Goal: Information Seeking & Learning: Learn about a topic

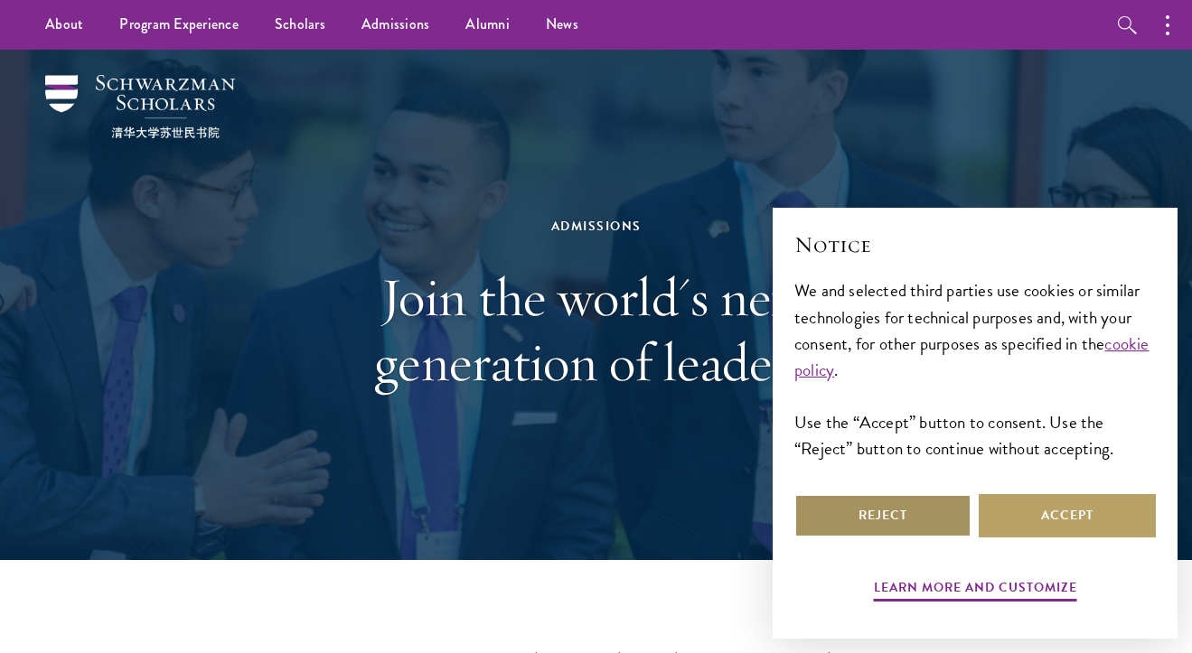
click at [957, 521] on button "Reject" at bounding box center [882, 515] width 177 height 43
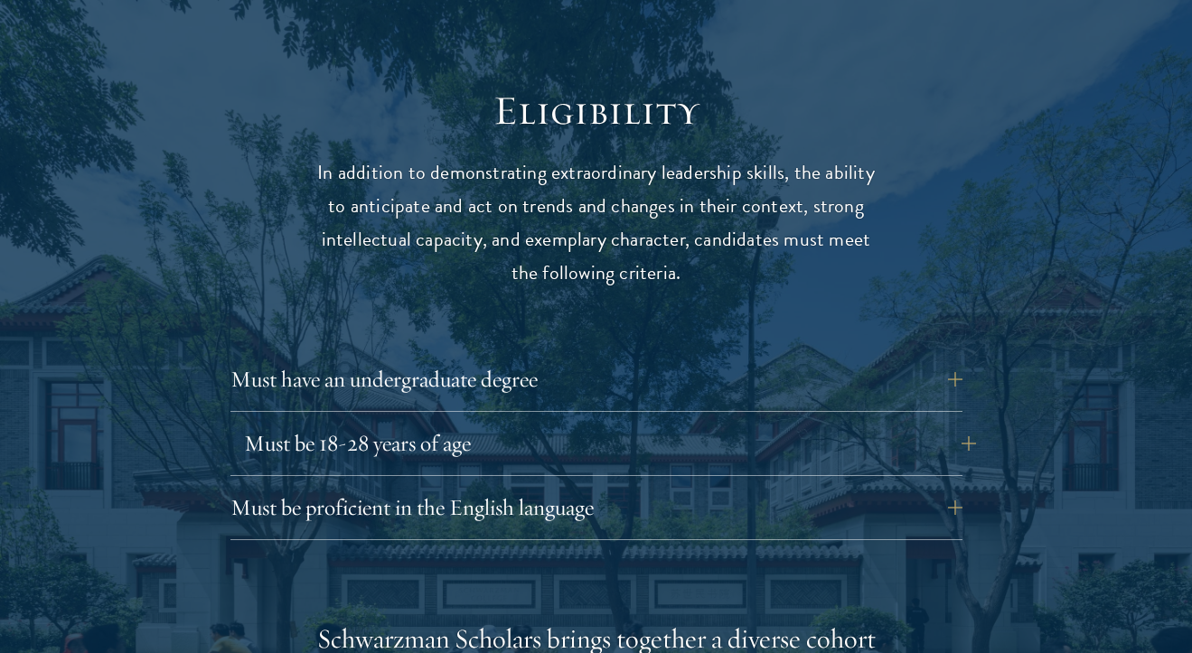
scroll to position [2305, 0]
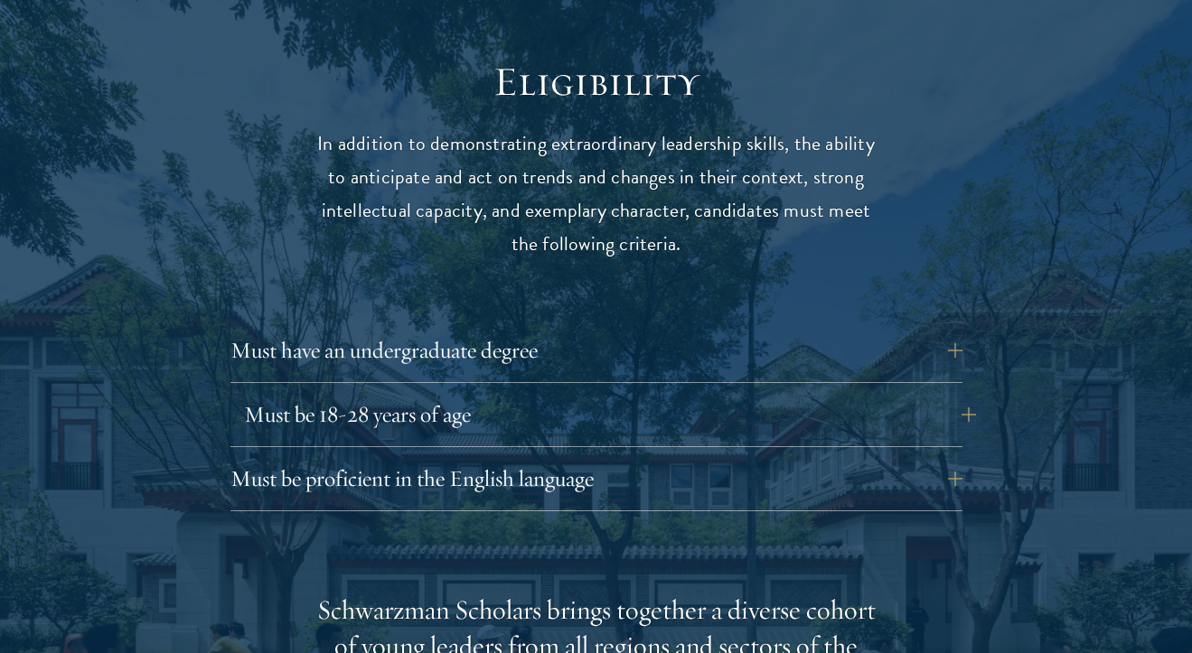
click at [940, 393] on button "Must be 18-28 years of age" at bounding box center [610, 414] width 732 height 43
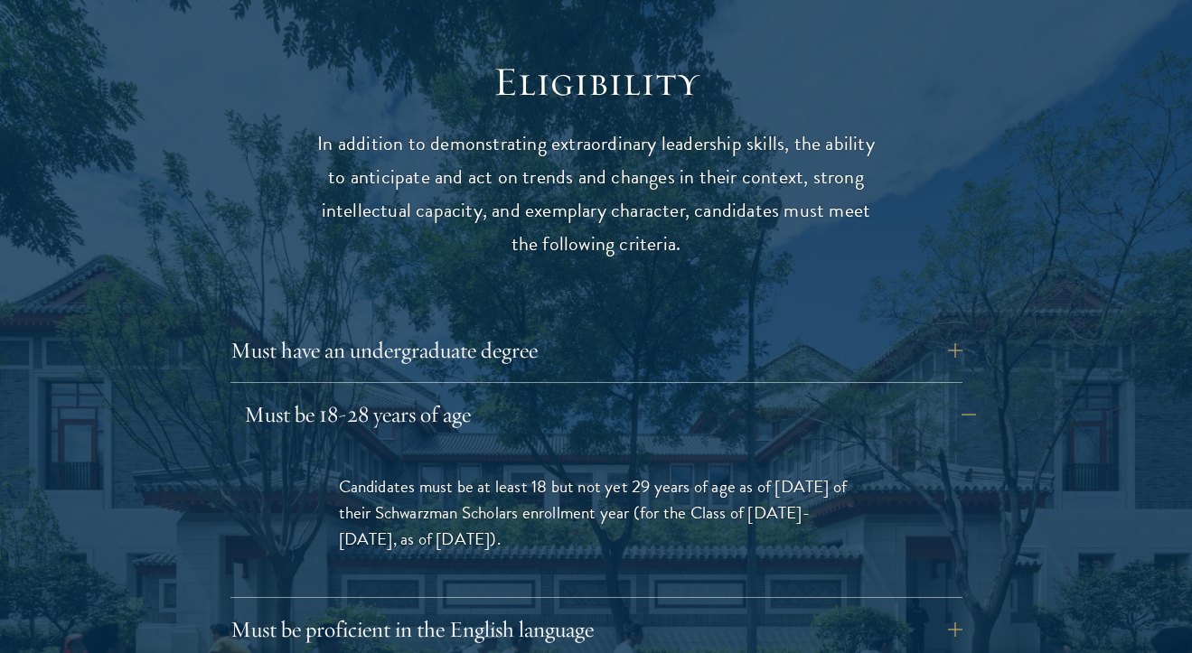
click at [940, 393] on button "Must be 18-28 years of age" at bounding box center [610, 414] width 732 height 43
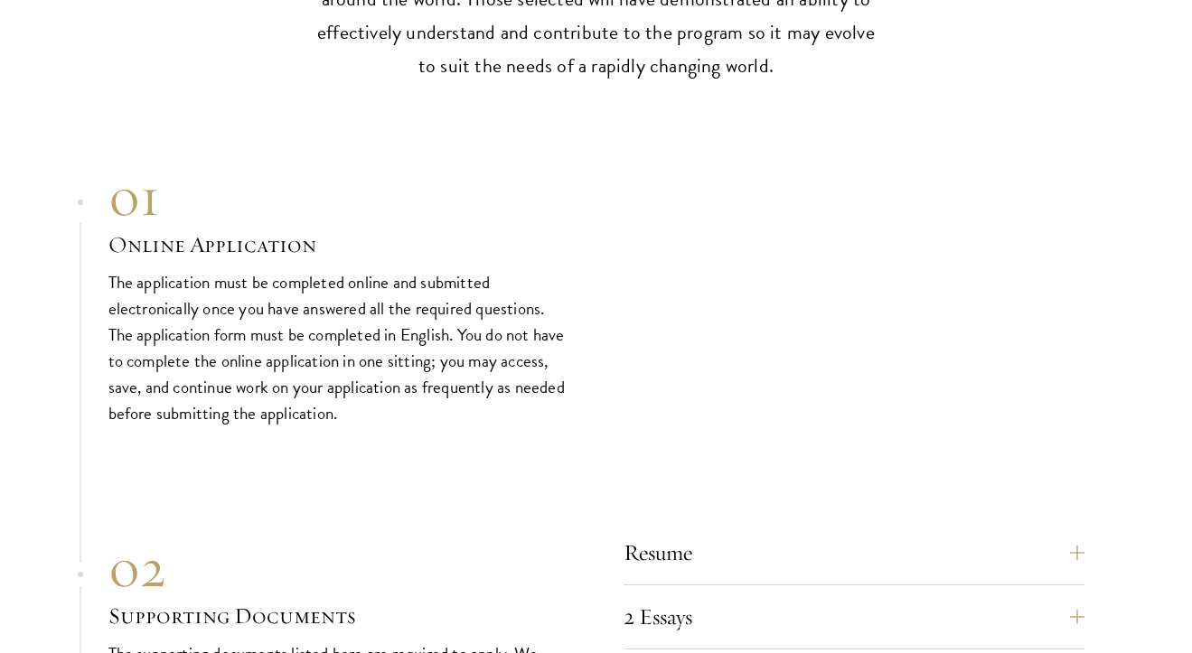
scroll to position [5508, 0]
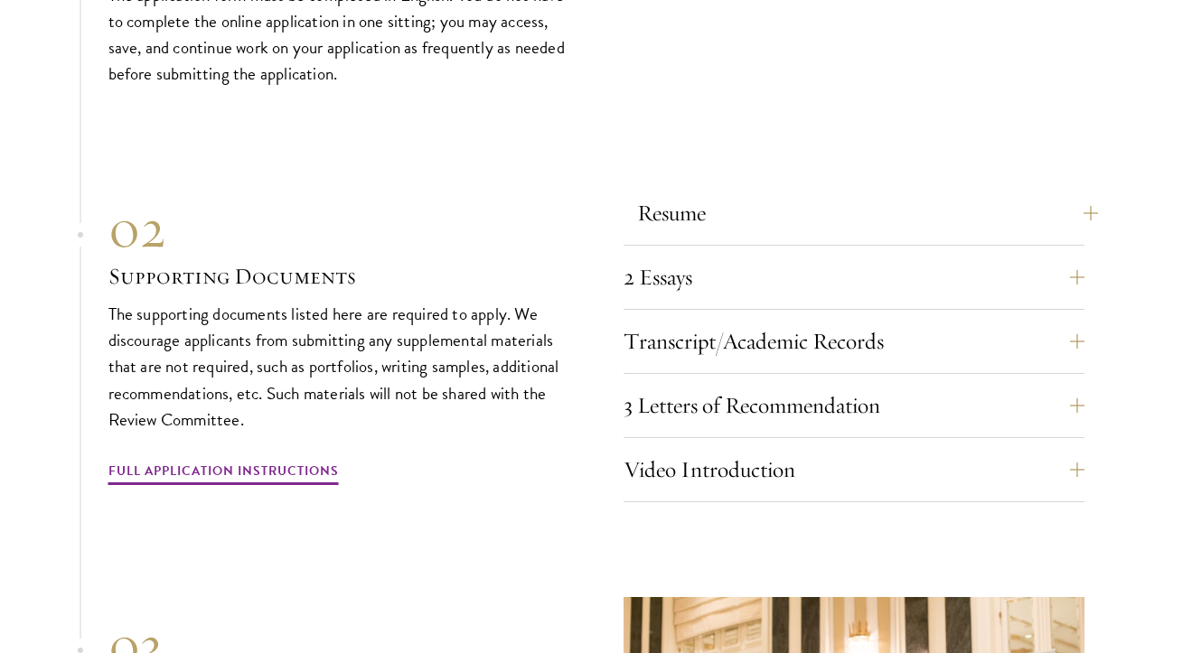
click at [847, 202] on button "Resume" at bounding box center [867, 213] width 461 height 43
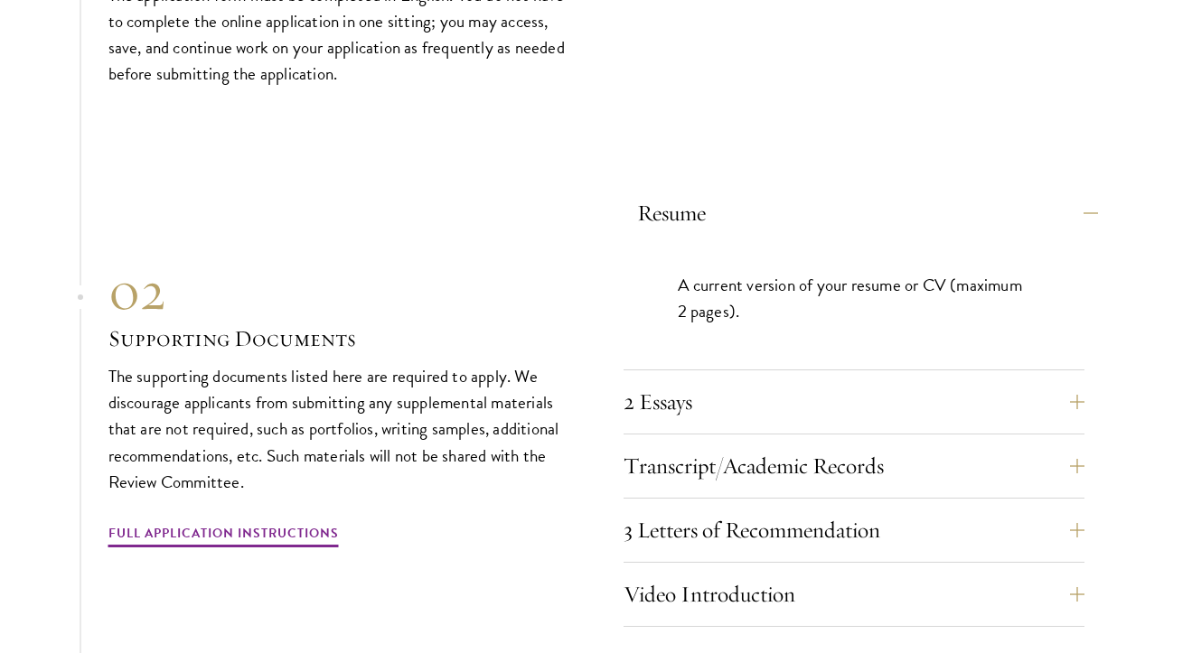
click at [848, 203] on button "Resume" at bounding box center [867, 213] width 461 height 43
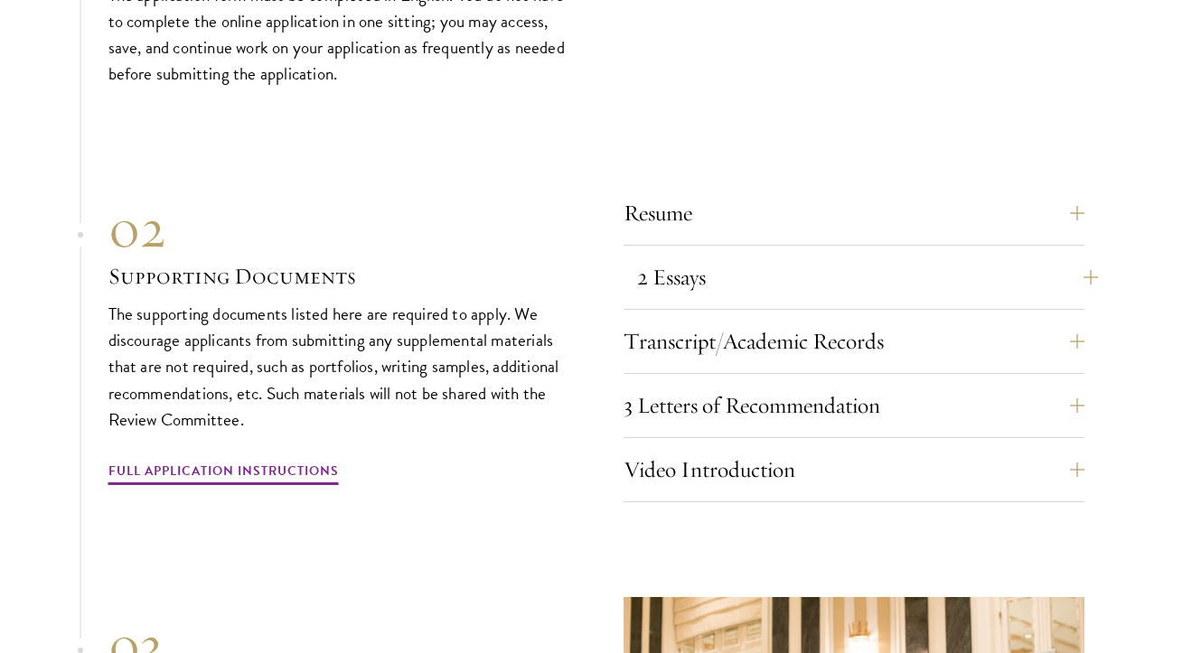
click at [841, 260] on button "2 Essays" at bounding box center [867, 277] width 461 height 43
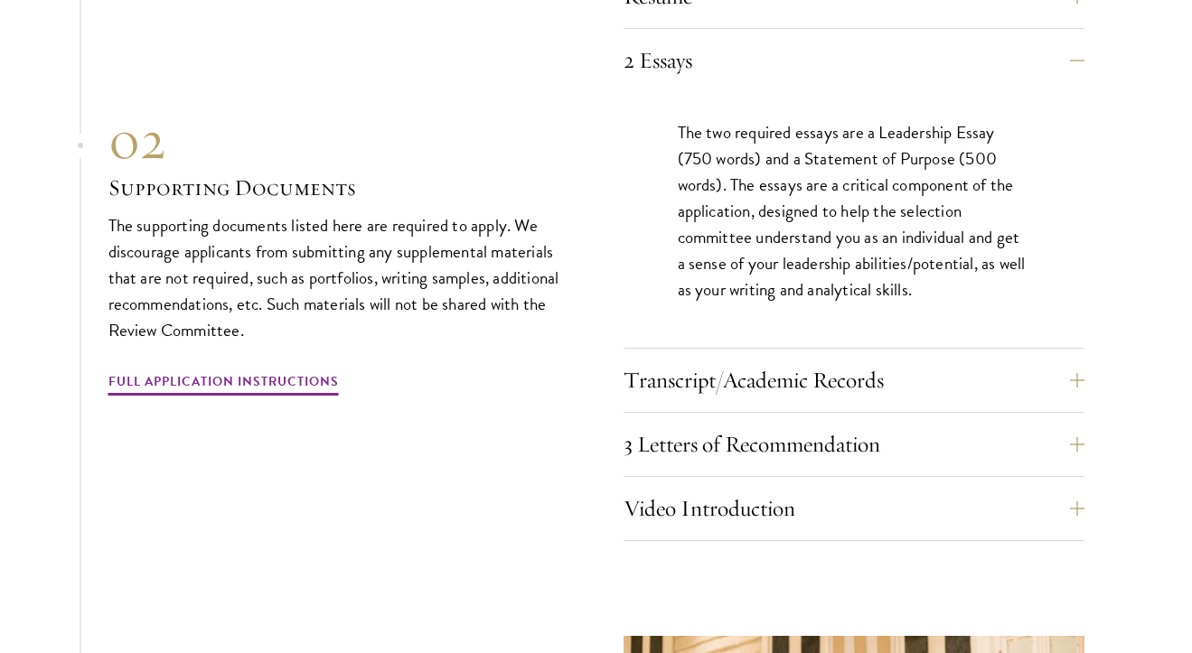
scroll to position [5728, 0]
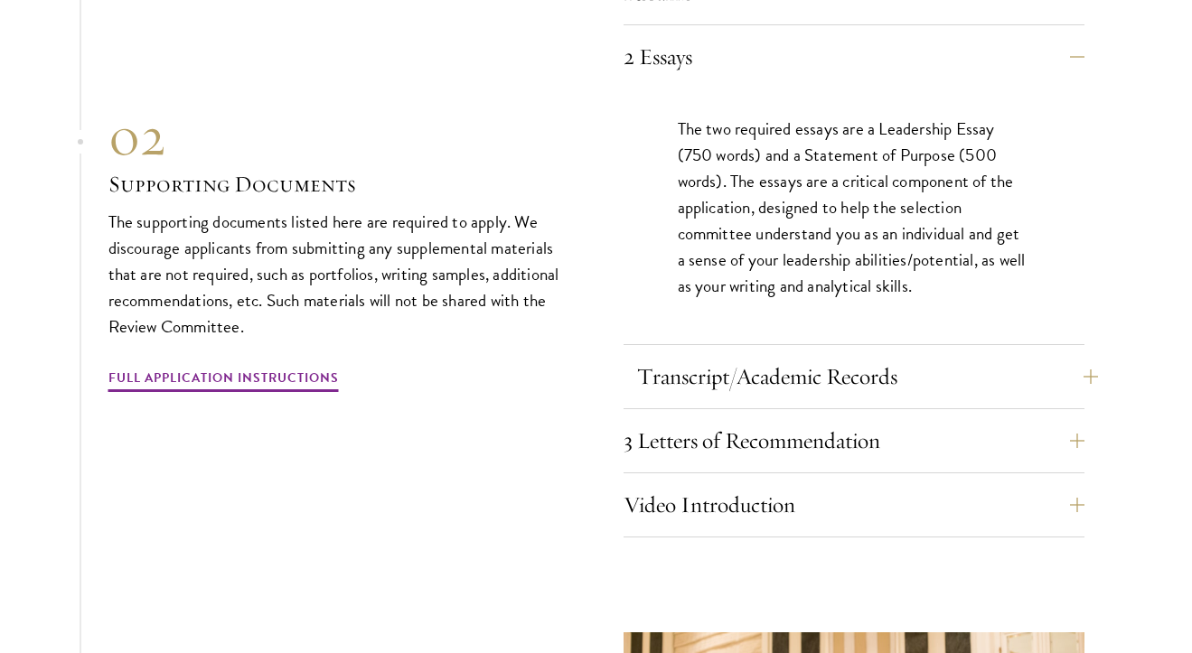
click at [784, 371] on button "Transcript/Academic Records" at bounding box center [867, 376] width 461 height 43
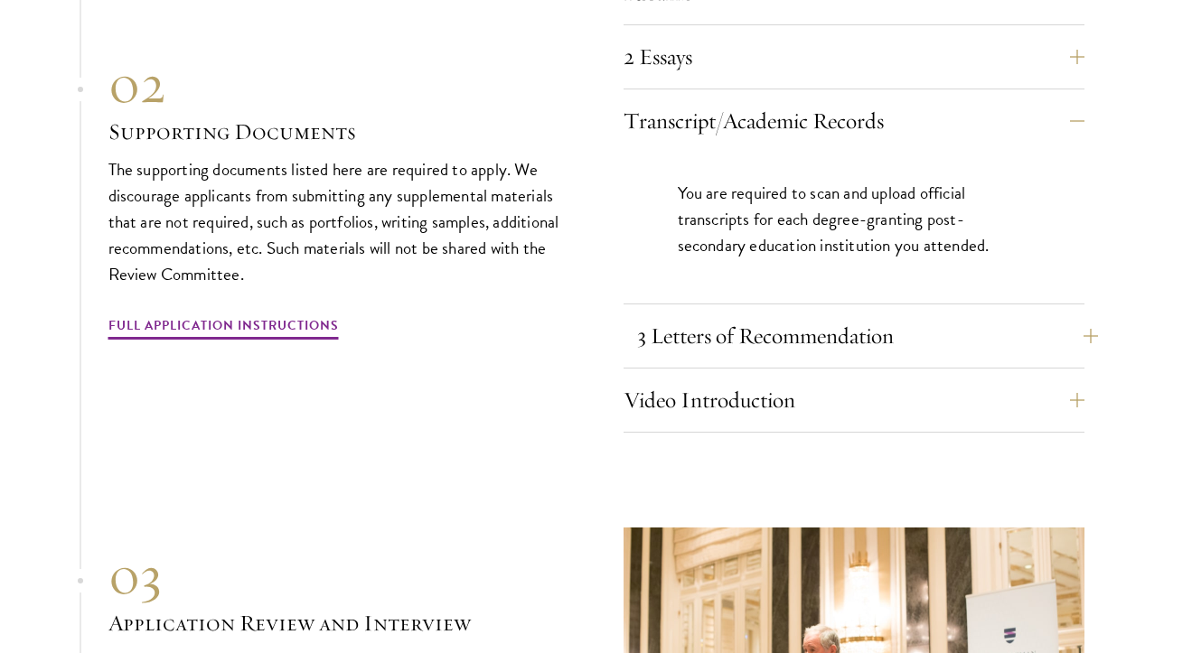
click at [801, 341] on button "3 Letters of Recommendation" at bounding box center [867, 335] width 461 height 43
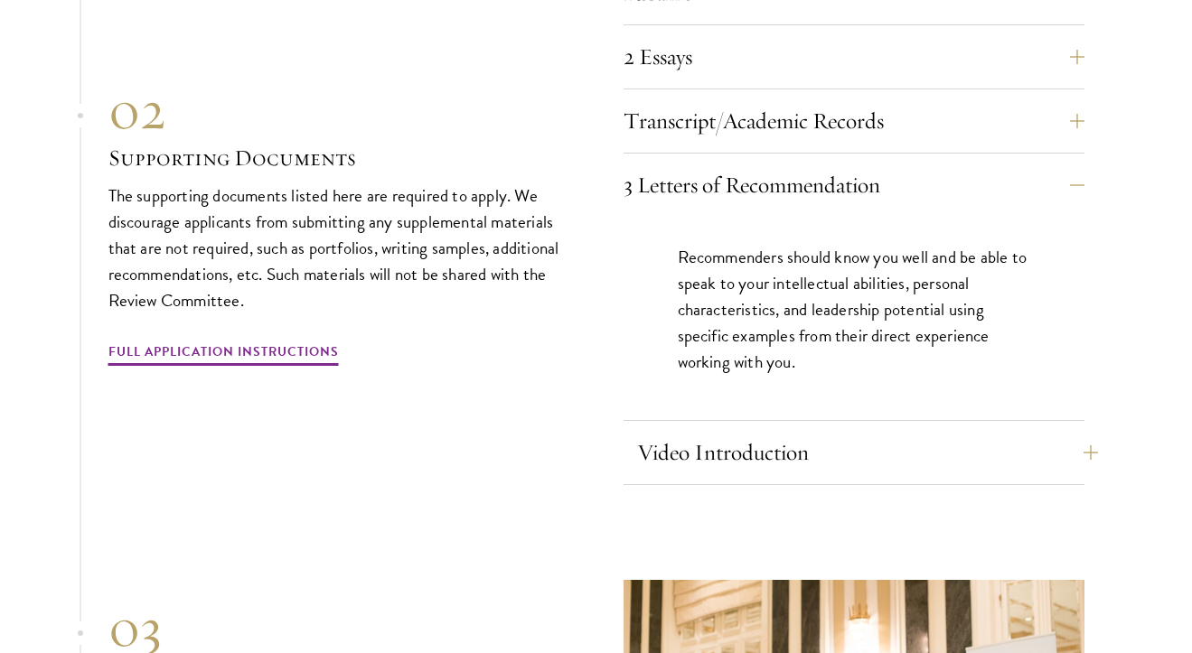
click at [780, 431] on button "Video Introduction" at bounding box center [867, 452] width 461 height 43
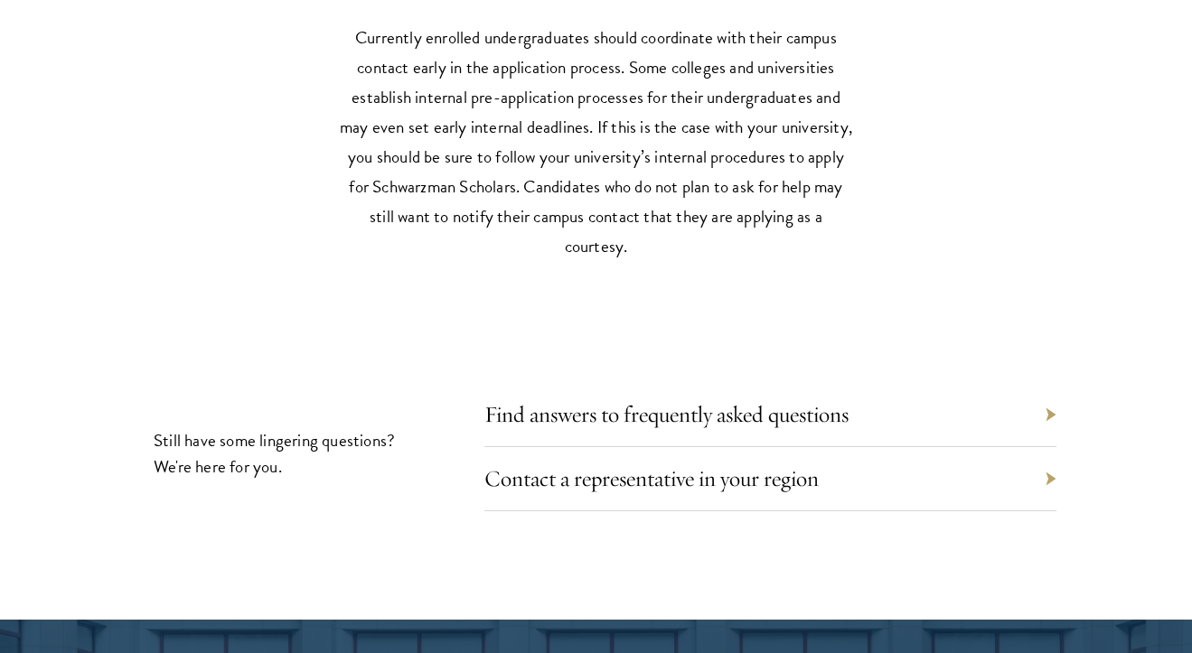
scroll to position [8105, 0]
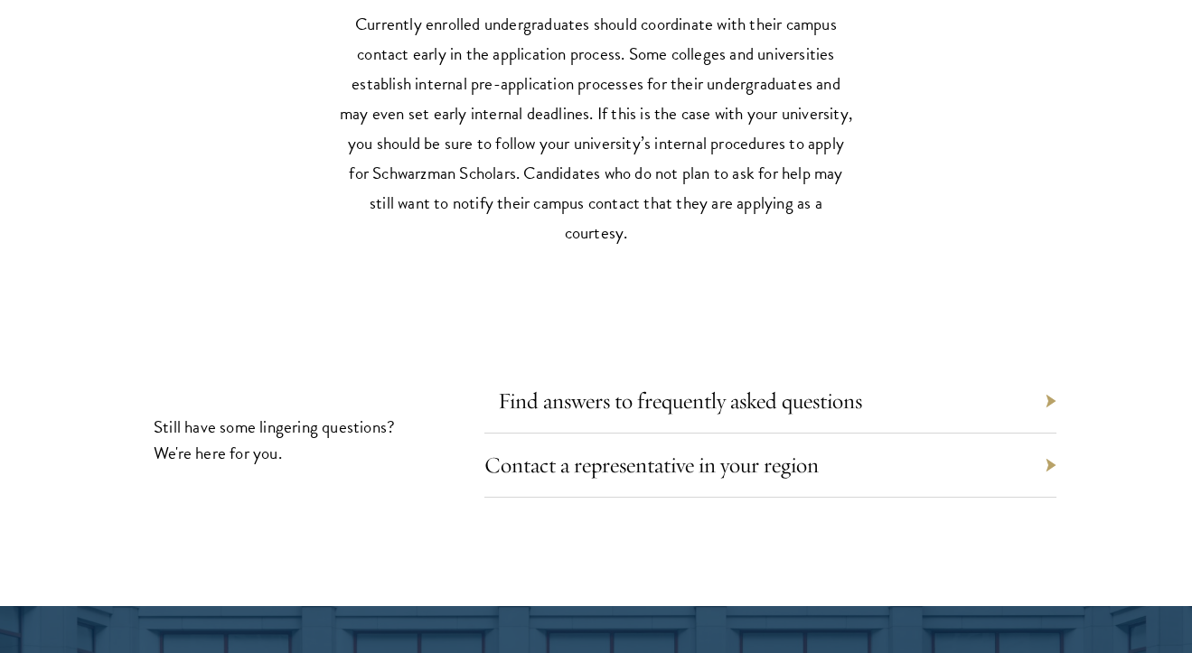
click at [744, 389] on link "Find answers to frequently asked questions" at bounding box center [680, 401] width 364 height 28
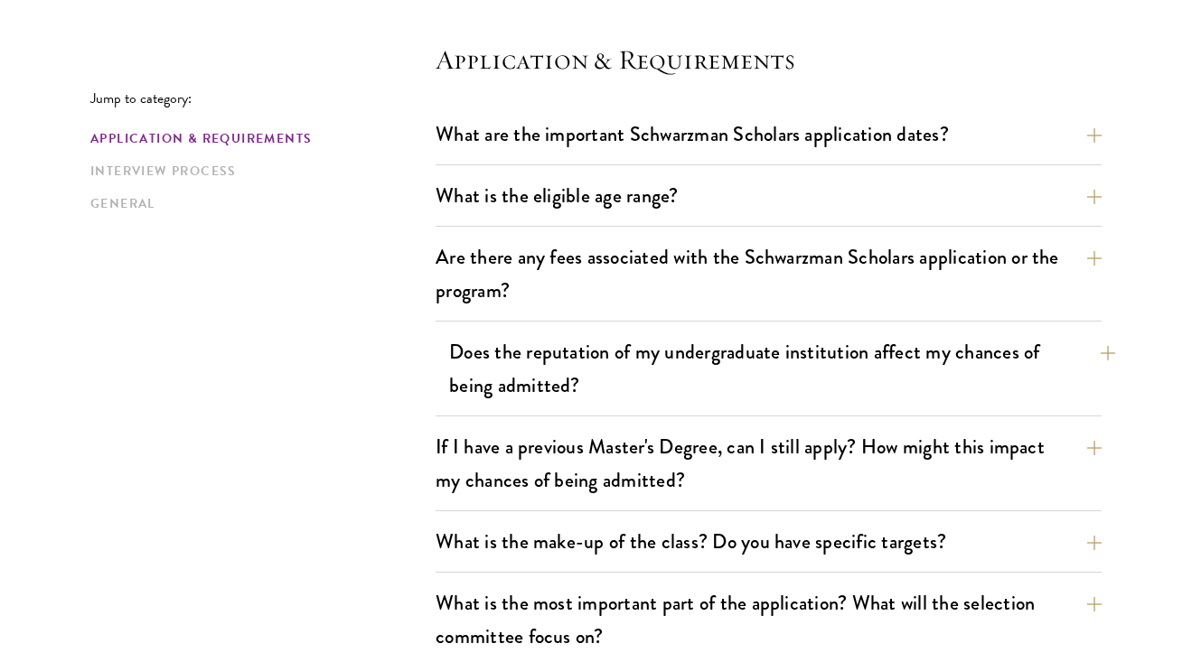
scroll to position [494, 0]
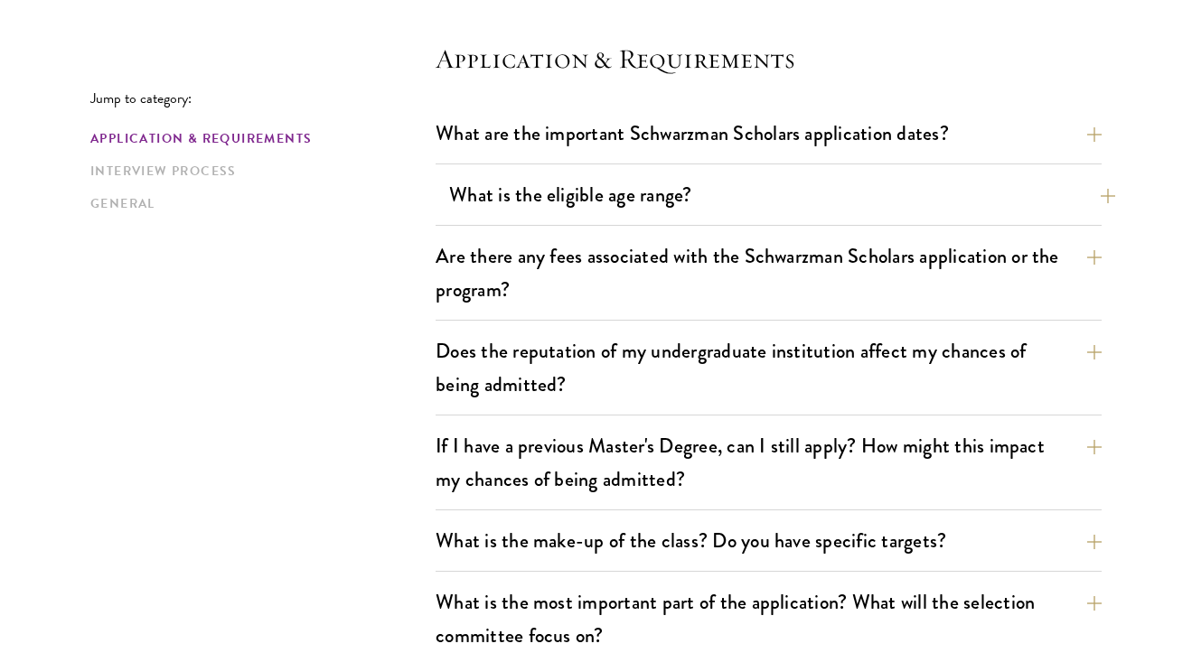
click at [813, 206] on button "What is the eligible age range?" at bounding box center [782, 194] width 666 height 41
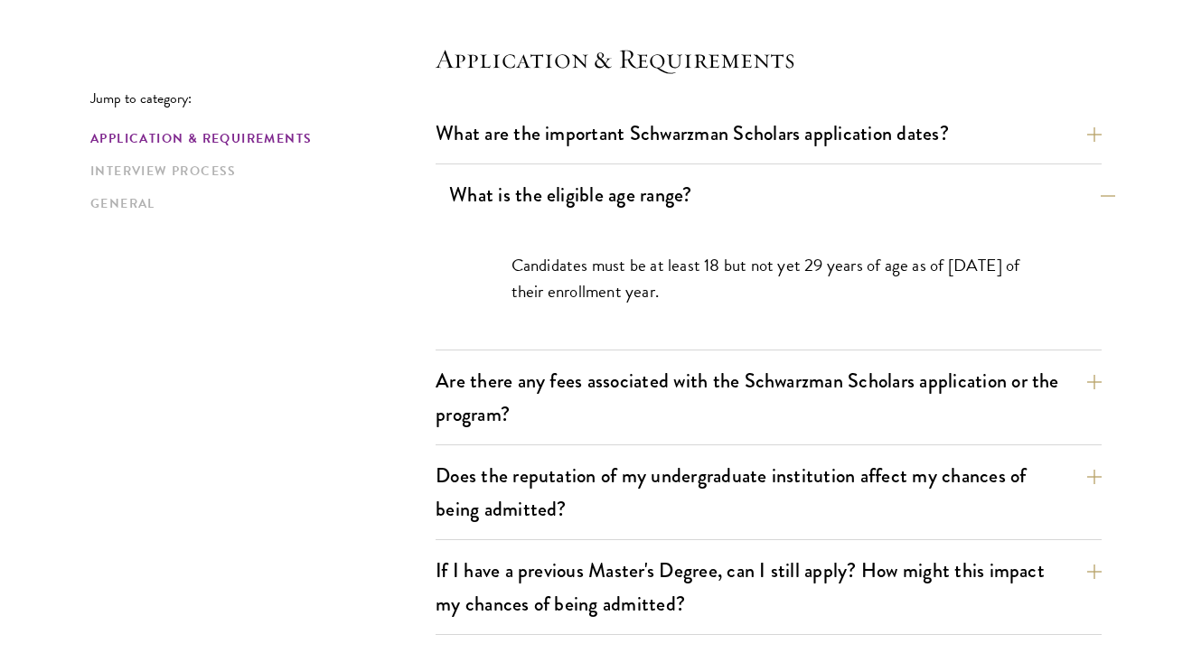
click at [813, 206] on button "What is the eligible age range?" at bounding box center [782, 194] width 666 height 41
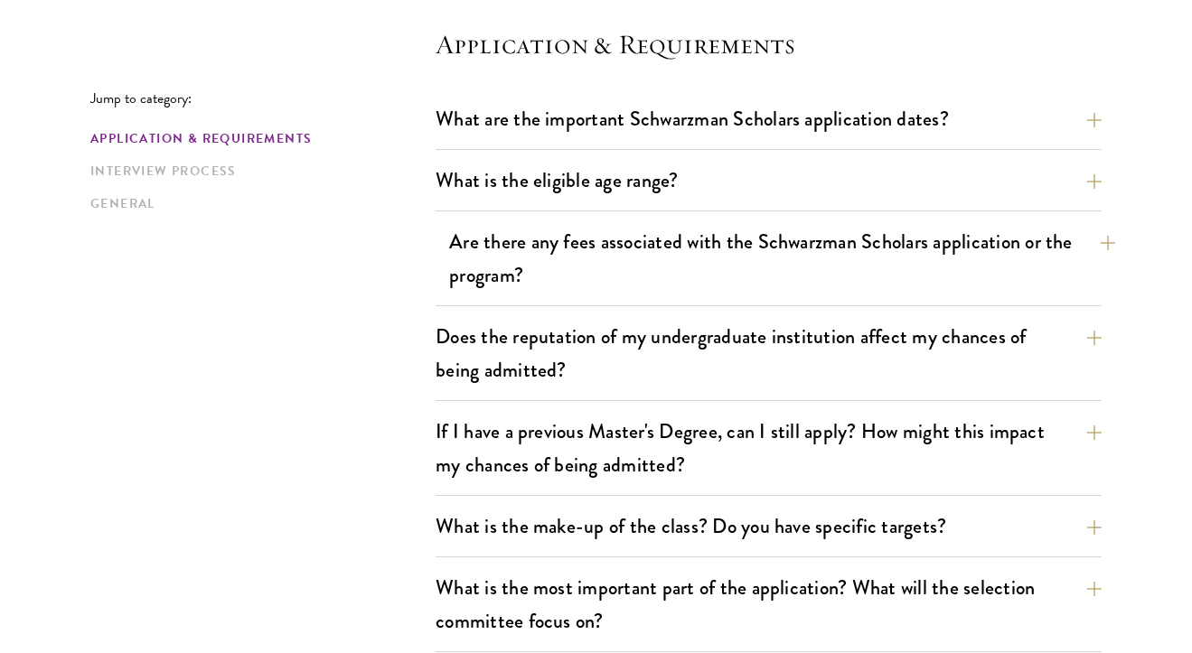
scroll to position [511, 0]
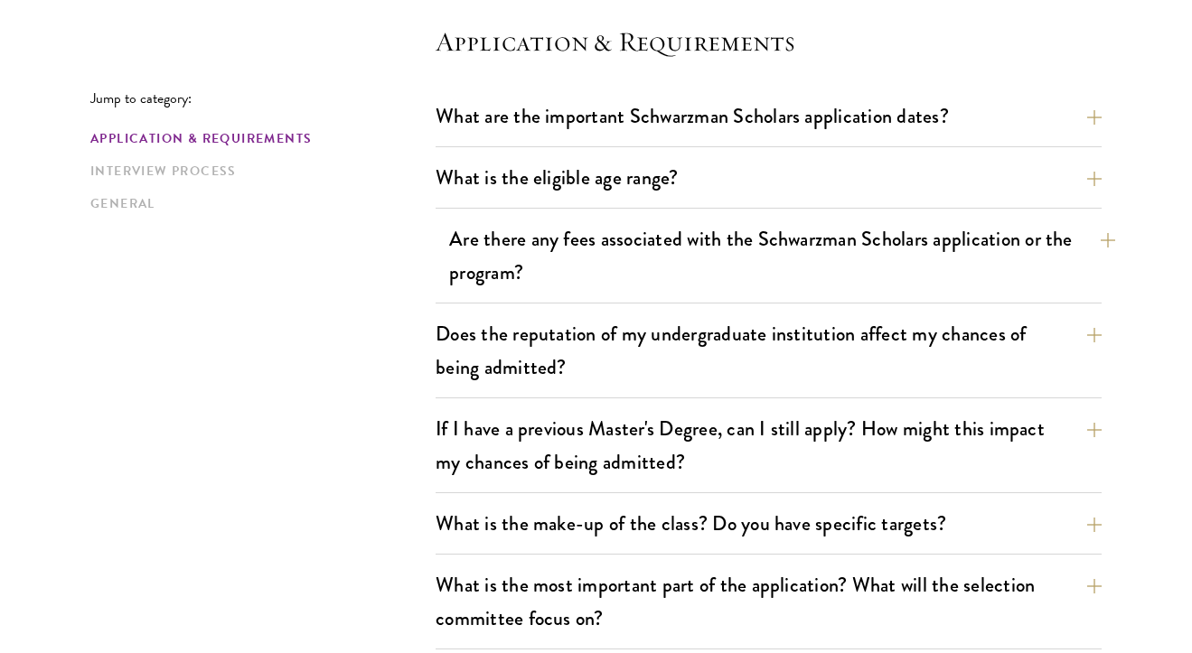
click at [790, 276] on button "Are there any fees associated with the Schwarzman Scholars application or the p…" at bounding box center [782, 256] width 666 height 74
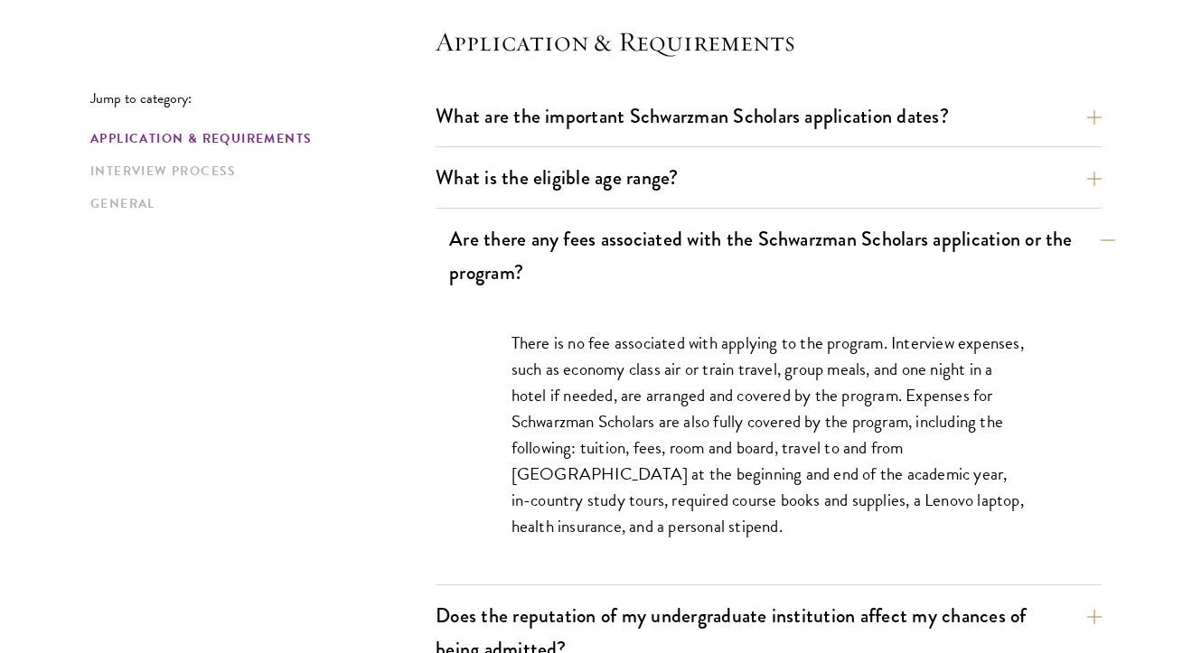
click at [791, 276] on button "Are there any fees associated with the Schwarzman Scholars application or the p…" at bounding box center [782, 256] width 666 height 74
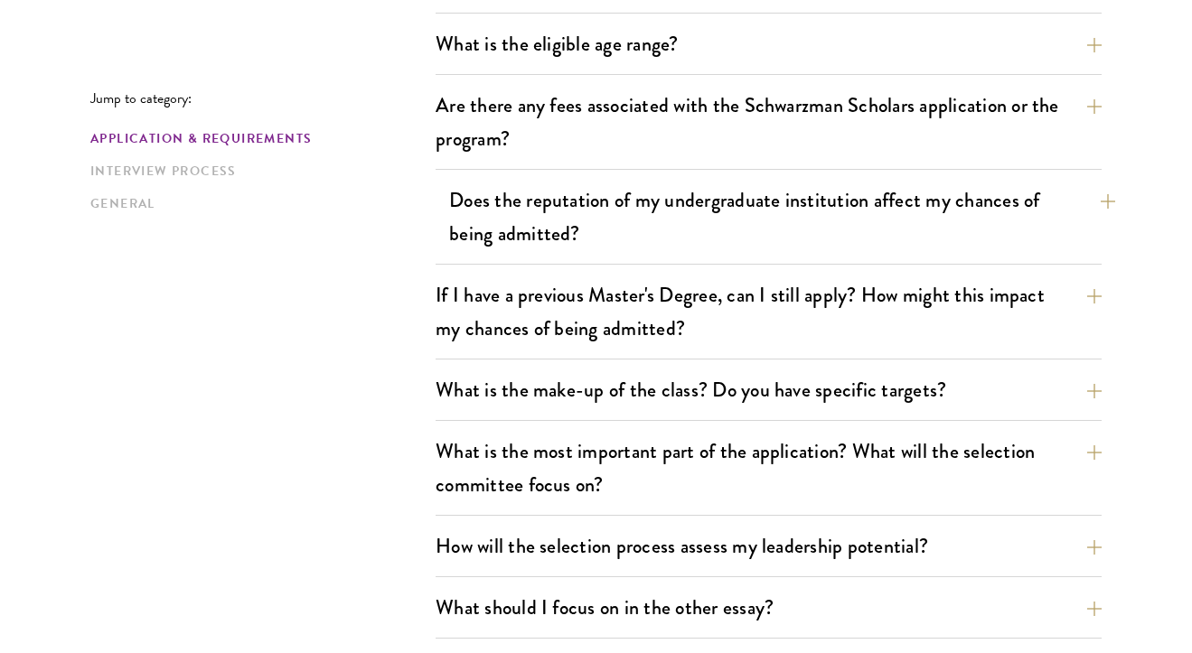
scroll to position [649, 0]
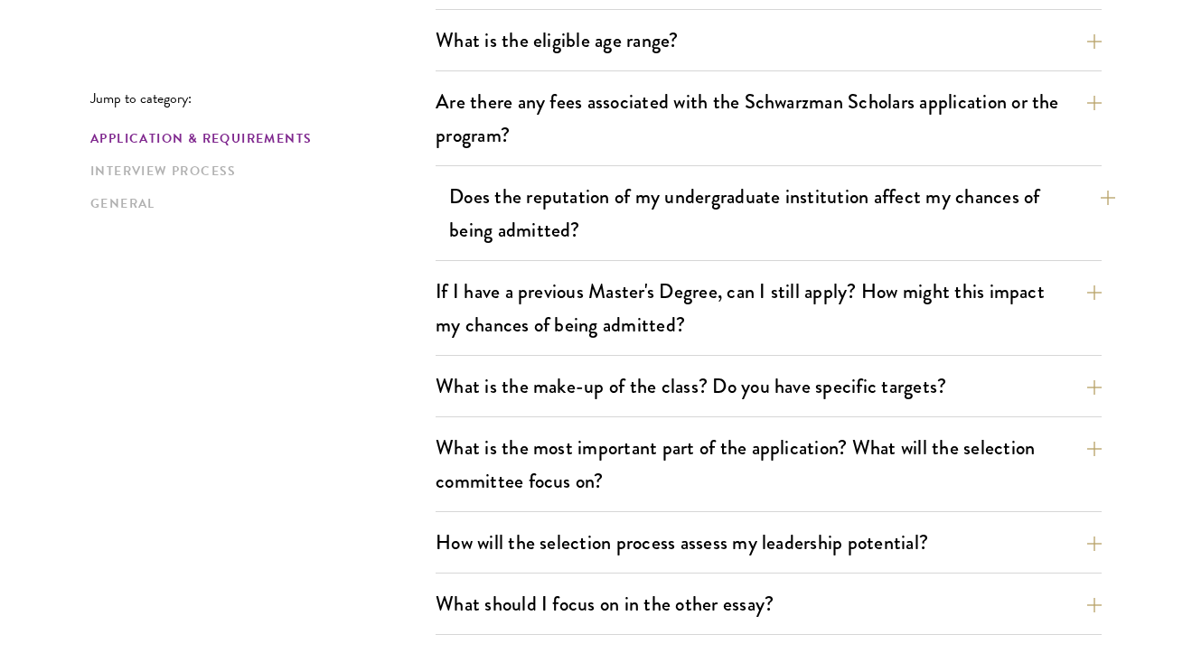
click at [809, 229] on button "Does the reputation of my undergraduate institution affect my chances of being …" at bounding box center [782, 213] width 666 height 74
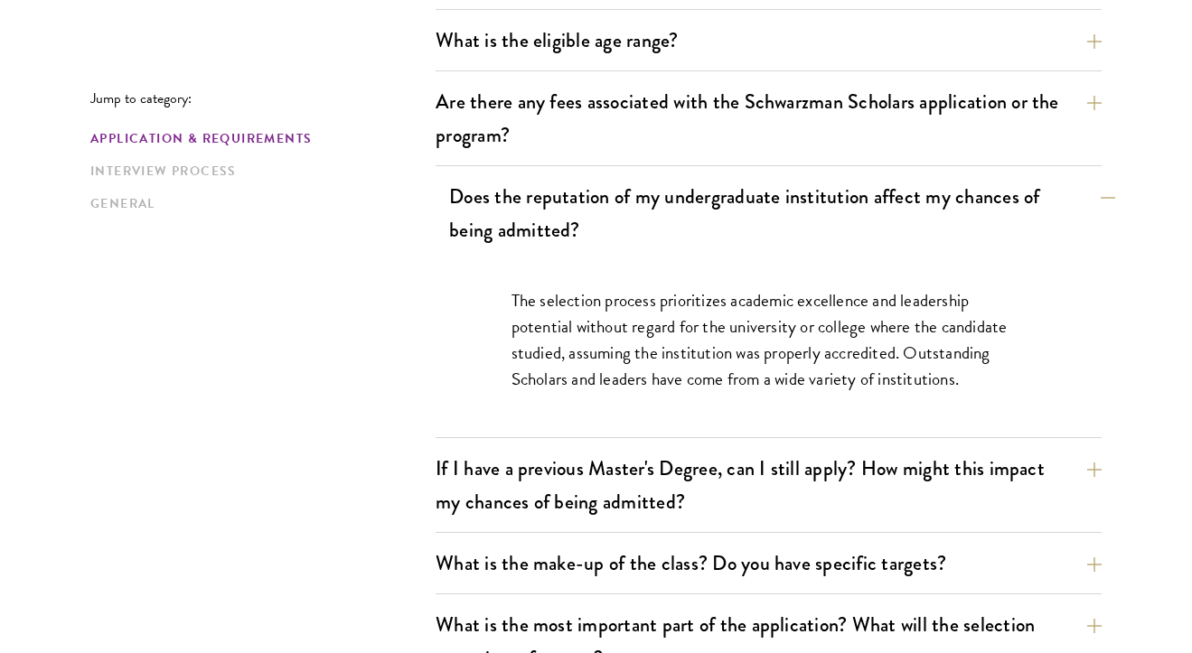
click at [809, 229] on button "Does the reputation of my undergraduate institution affect my chances of being …" at bounding box center [782, 213] width 666 height 74
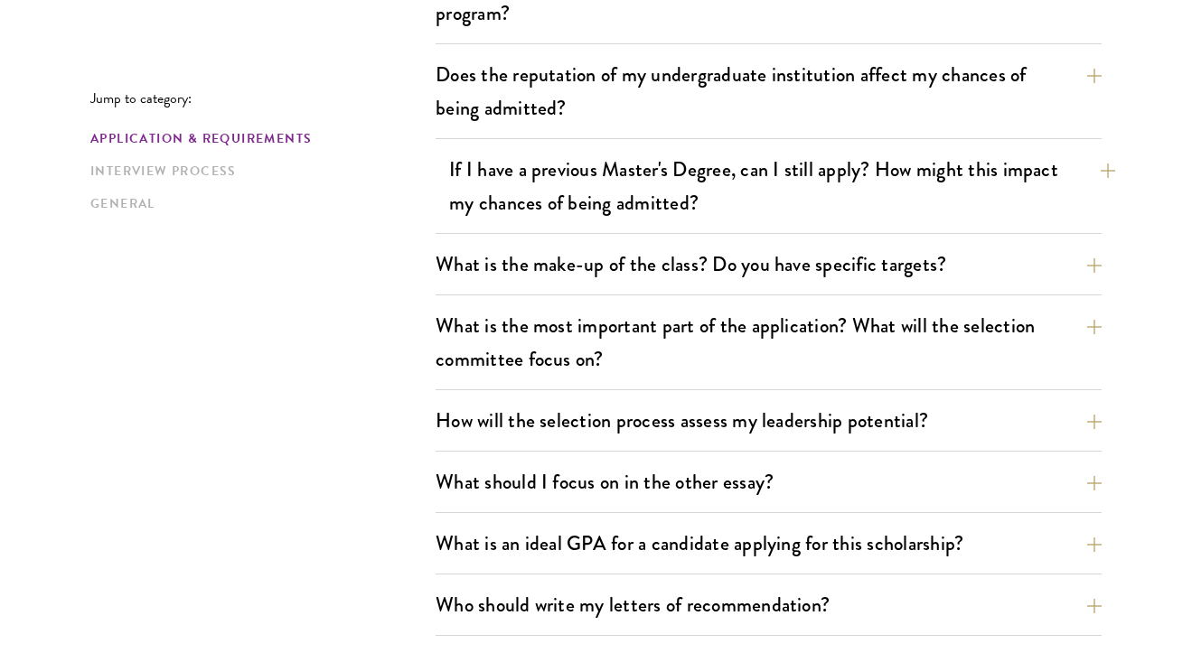
scroll to position [775, 0]
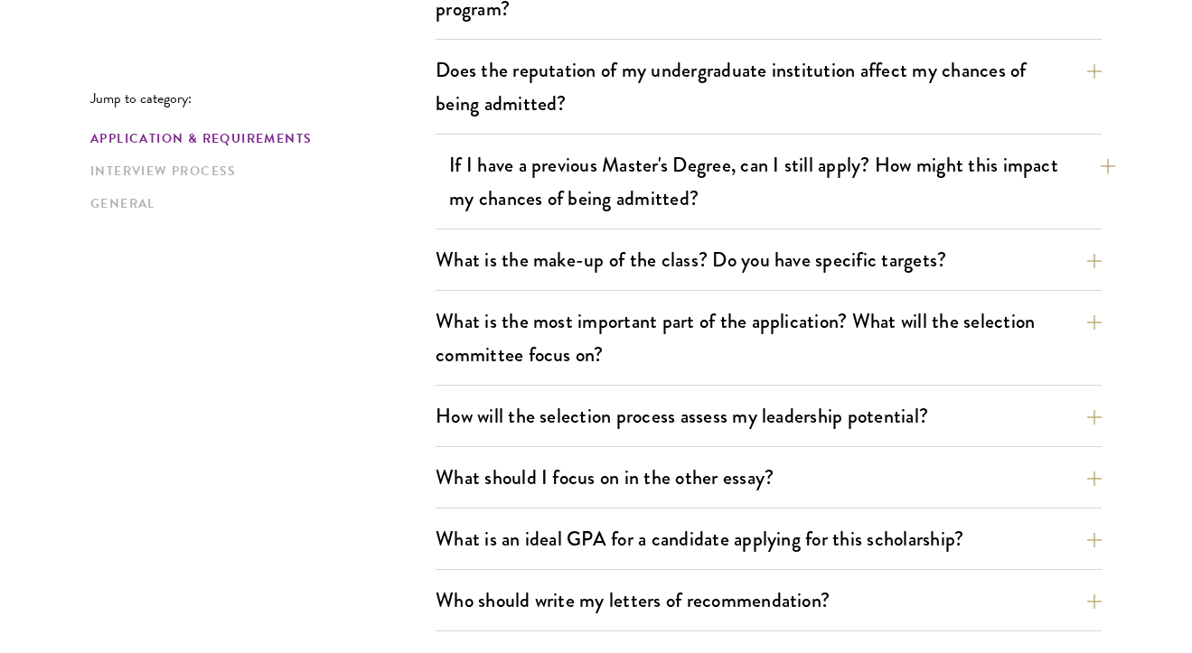
click at [840, 216] on button "If I have a previous Master's Degree, can I still apply? How might this impact …" at bounding box center [782, 182] width 666 height 74
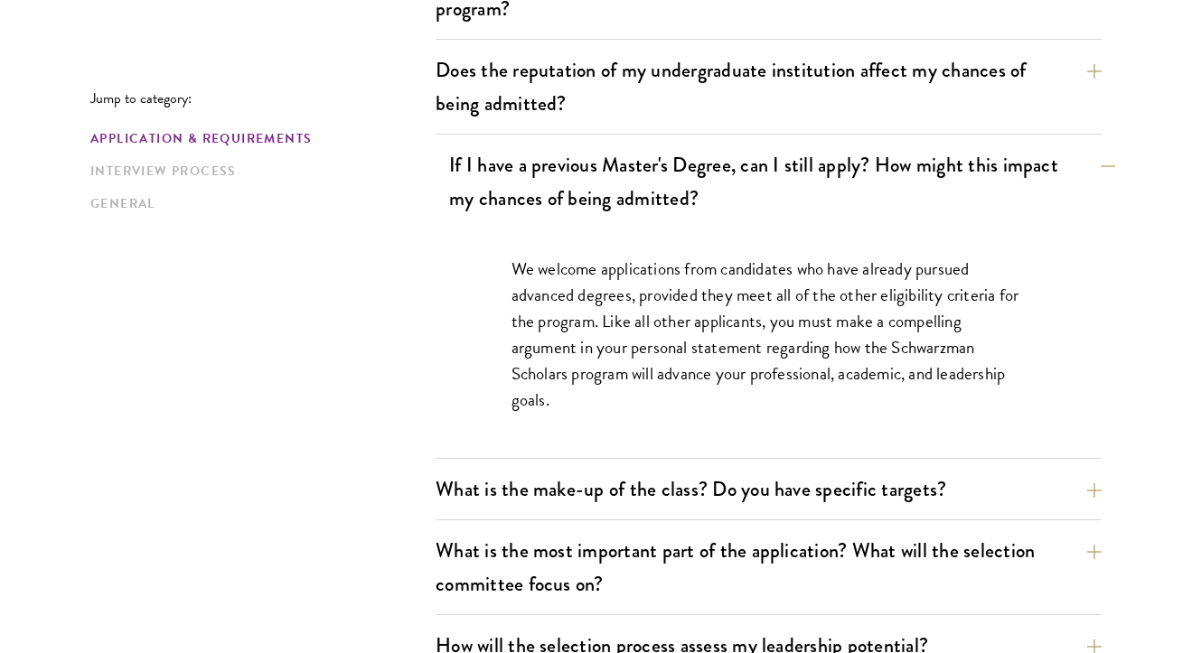
click at [841, 217] on button "If I have a previous Master's Degree, can I still apply? How might this impact …" at bounding box center [782, 182] width 666 height 74
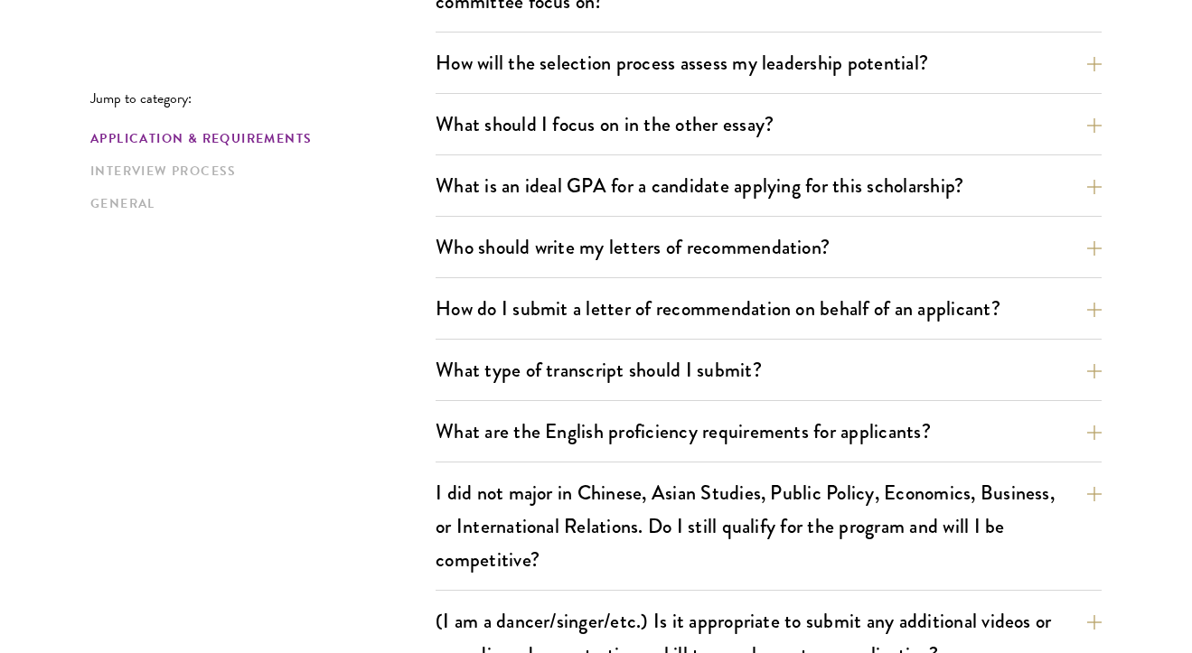
scroll to position [1132, 0]
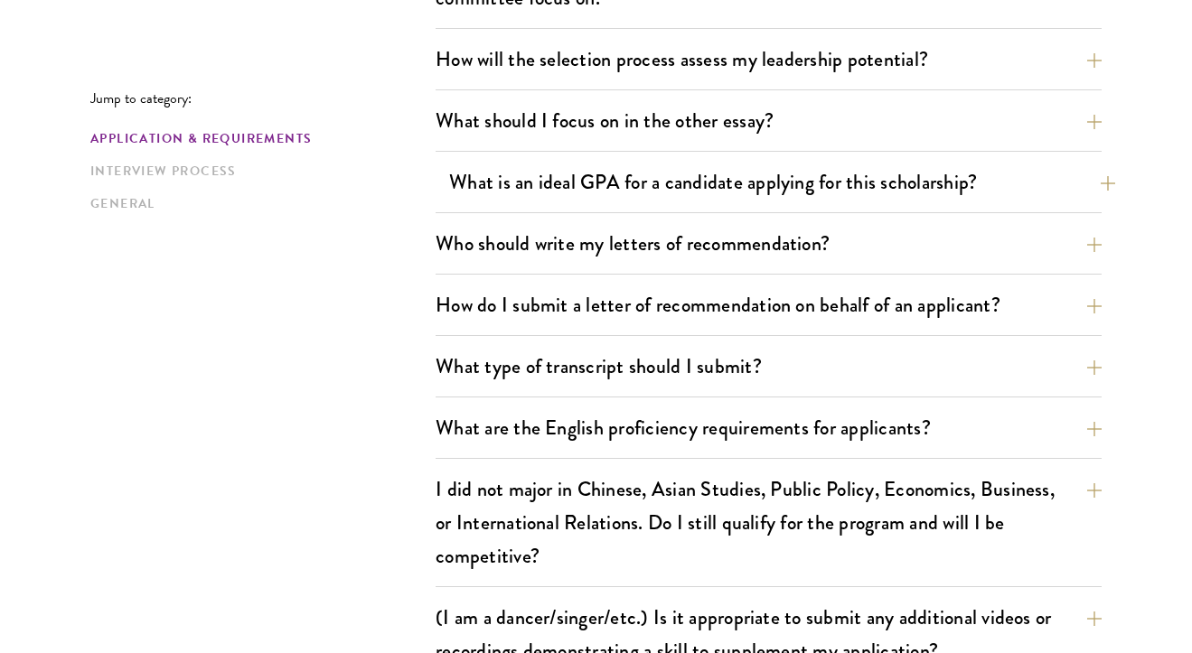
click at [855, 198] on button "What is an ideal GPA for a candidate applying for this scholarship?" at bounding box center [782, 182] width 666 height 41
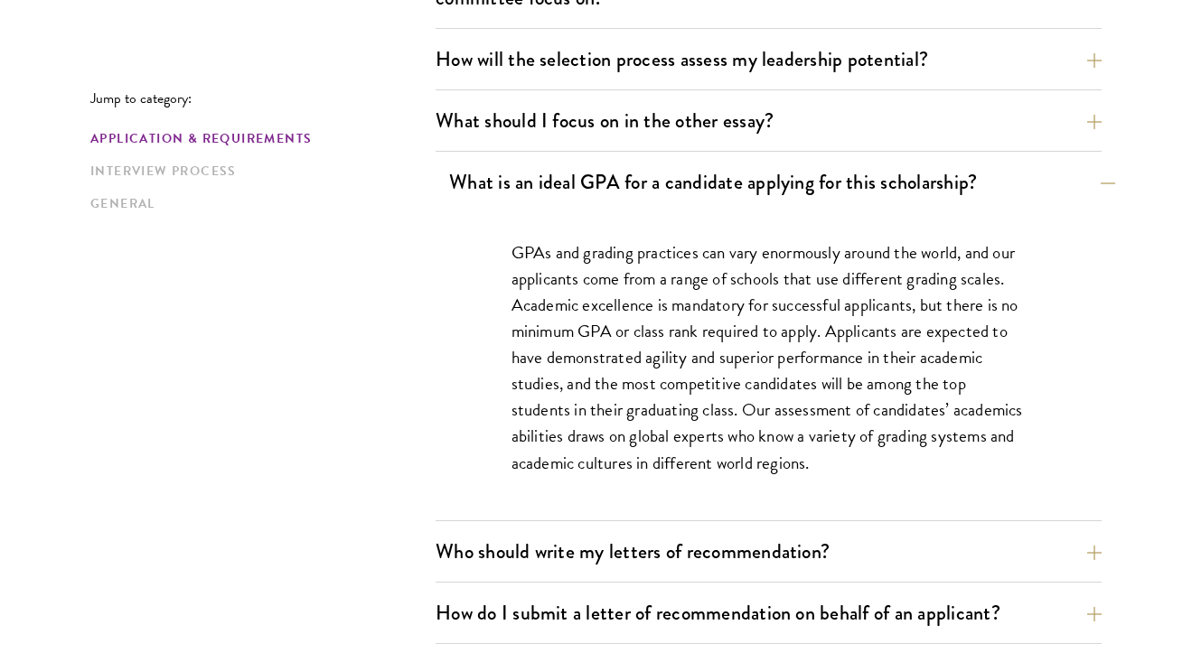
click at [855, 198] on button "What is an ideal GPA for a candidate applying for this scholarship?" at bounding box center [782, 182] width 666 height 41
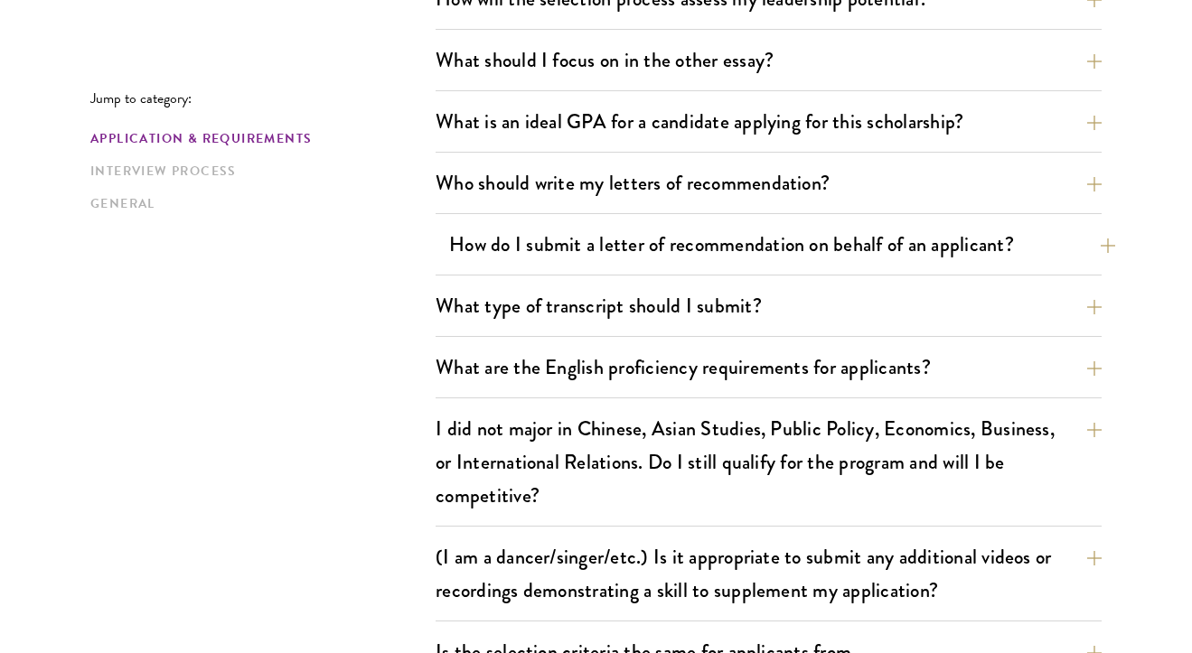
scroll to position [1195, 0]
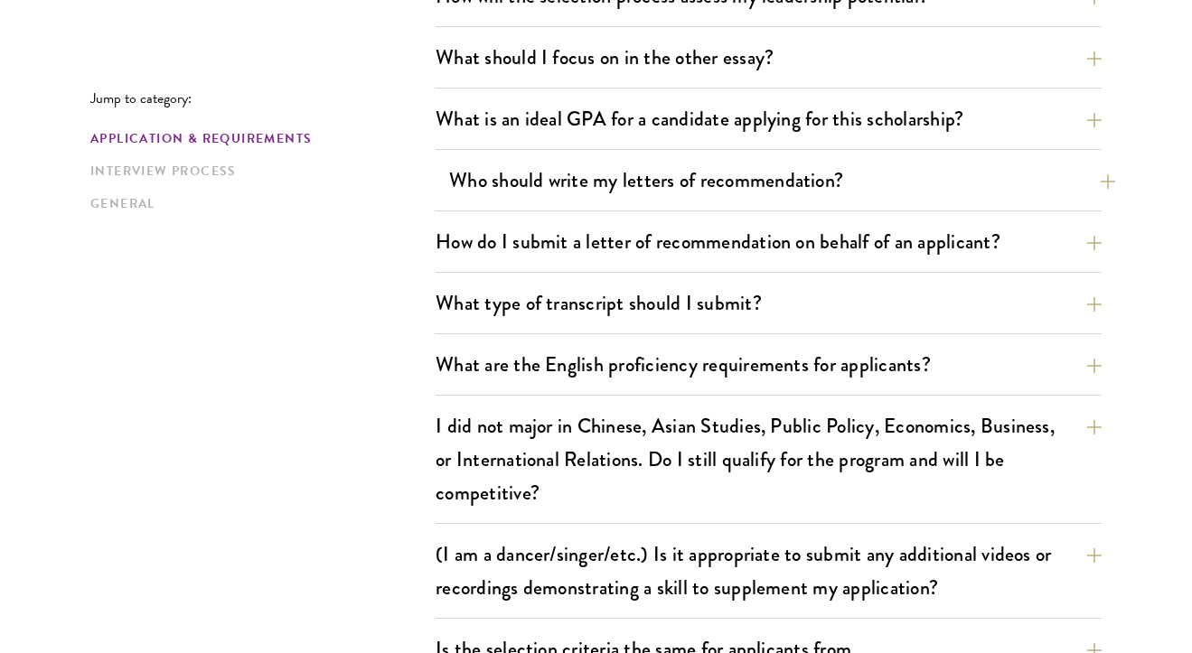
click at [856, 192] on button "Who should write my letters of recommendation?" at bounding box center [782, 180] width 666 height 41
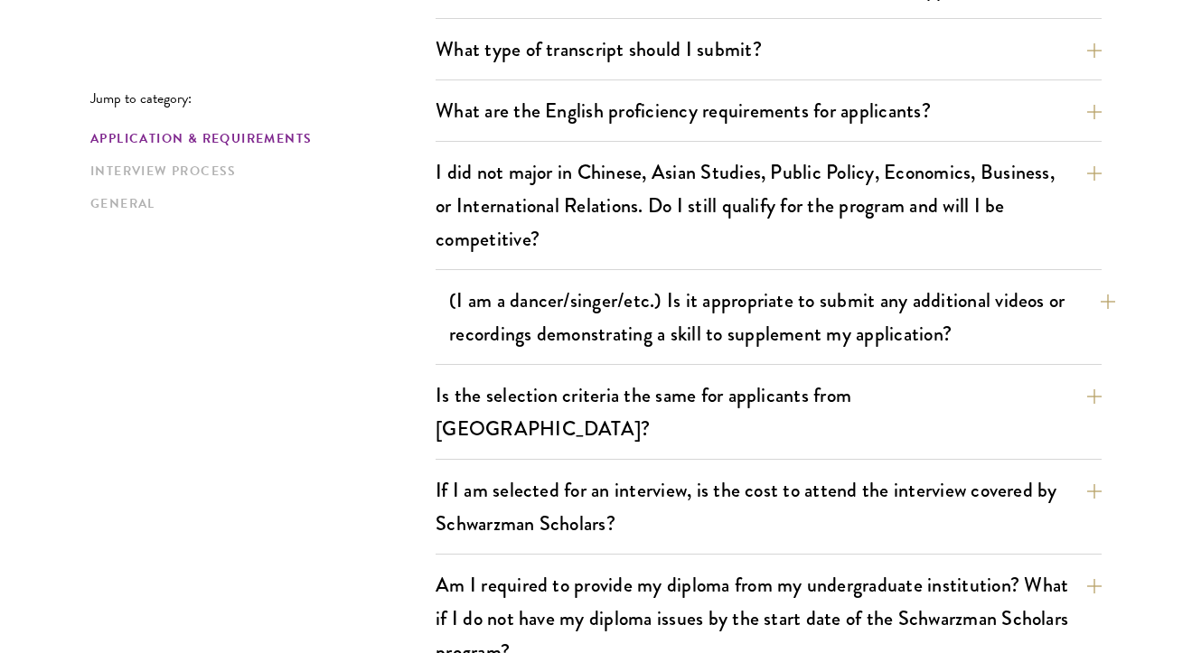
scroll to position [2265, 0]
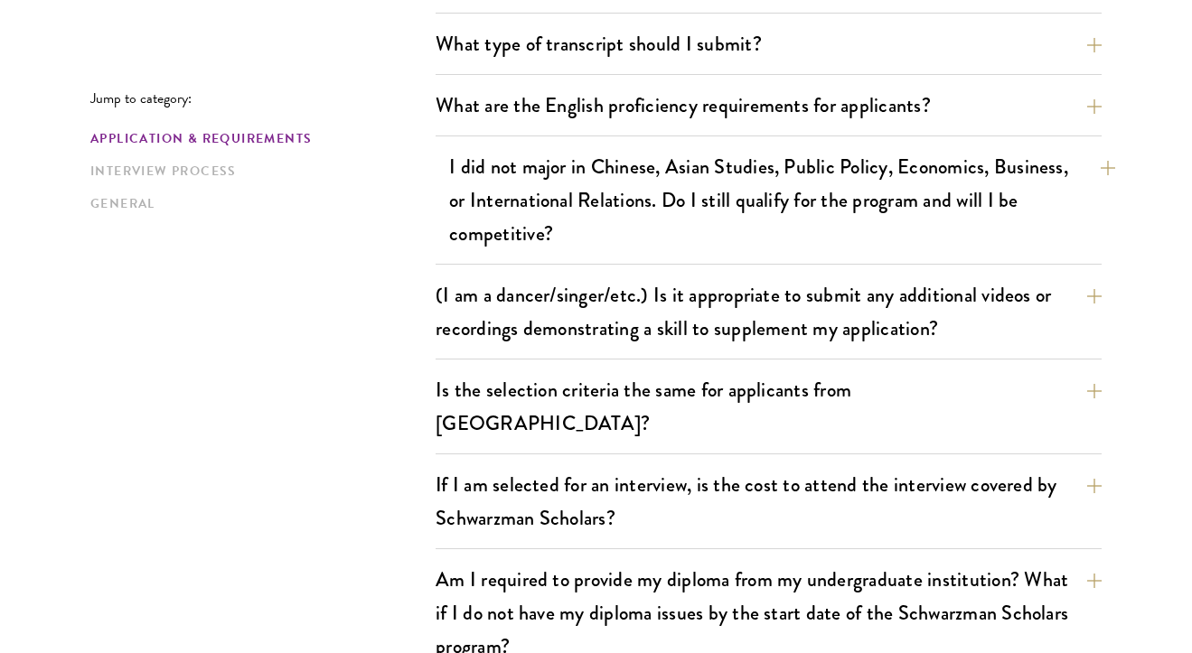
click at [851, 236] on button "I did not major in Chinese, Asian Studies, Public Policy, Economics, Business, …" at bounding box center [782, 200] width 666 height 108
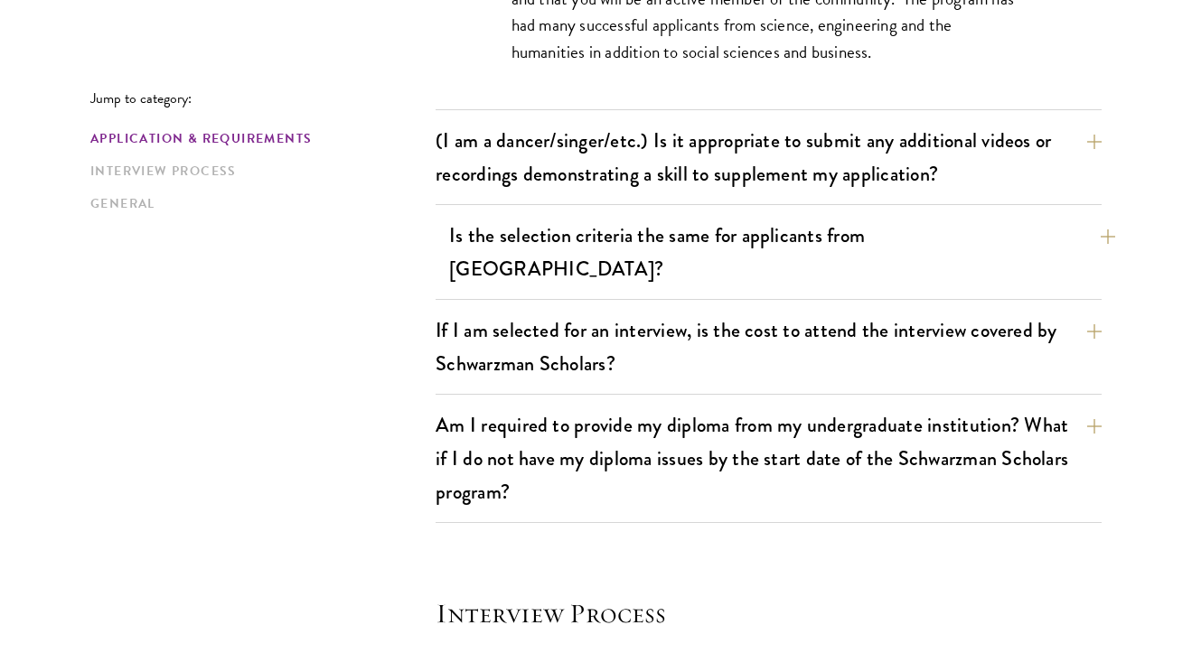
scroll to position [1924, 0]
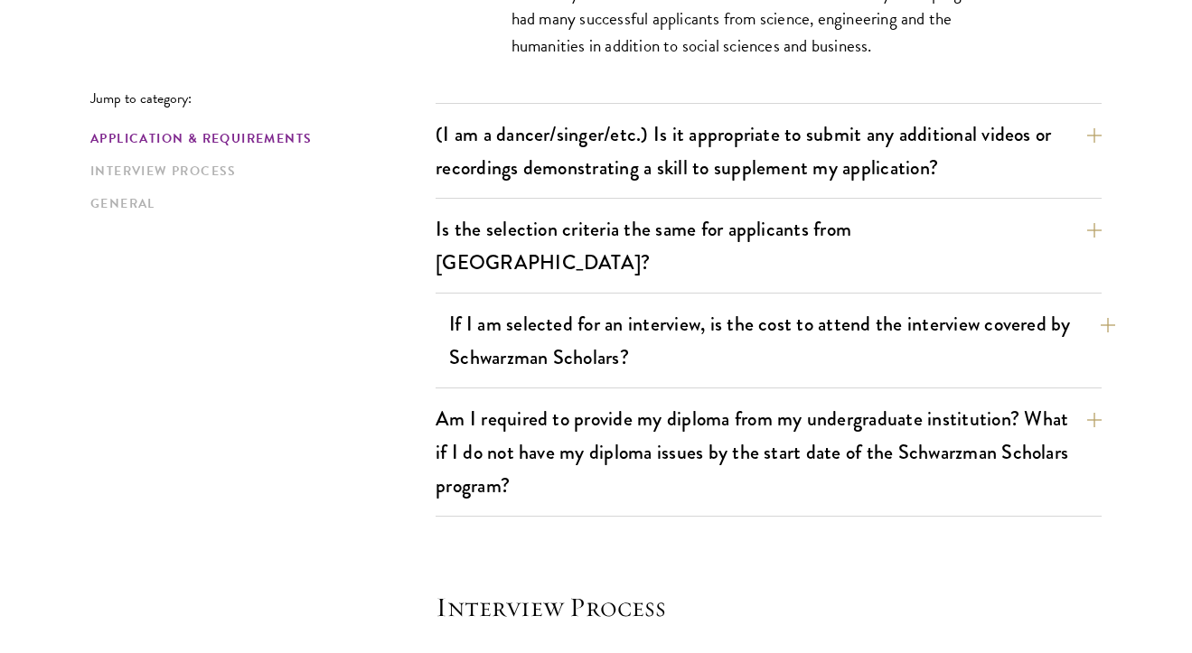
click at [854, 322] on button "If I am selected for an interview, is the cost to attend the interview covered …" at bounding box center [782, 341] width 666 height 74
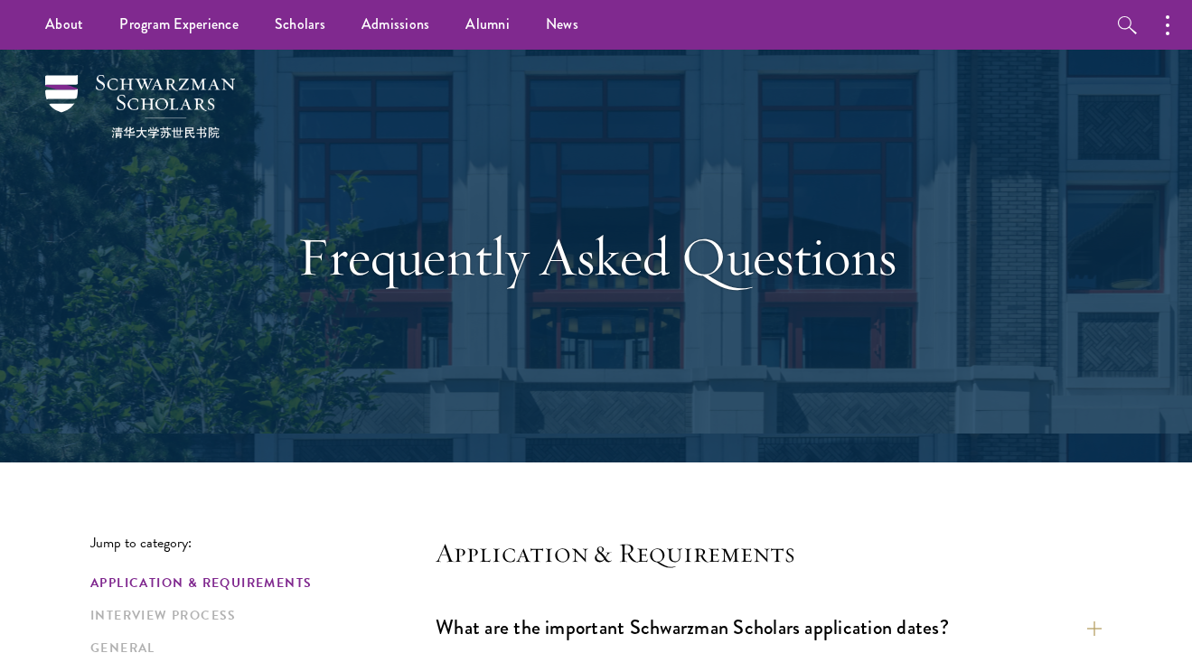
scroll to position [0, 0]
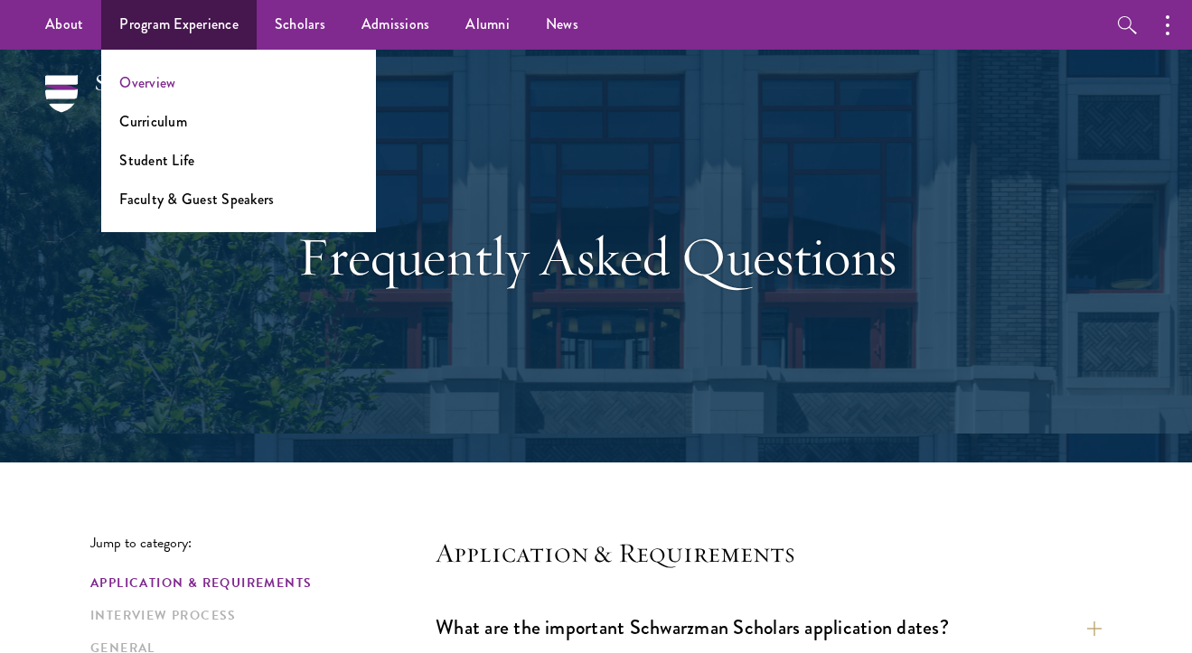
click at [167, 81] on link "Overview" at bounding box center [147, 82] width 56 height 21
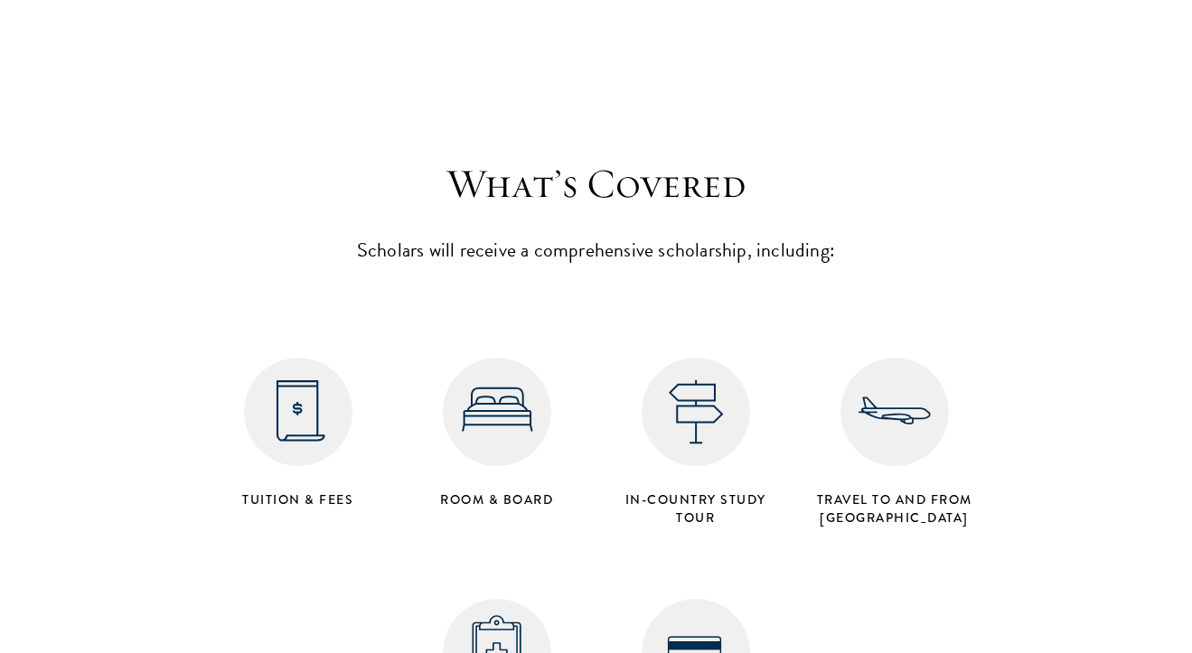
scroll to position [6975, 0]
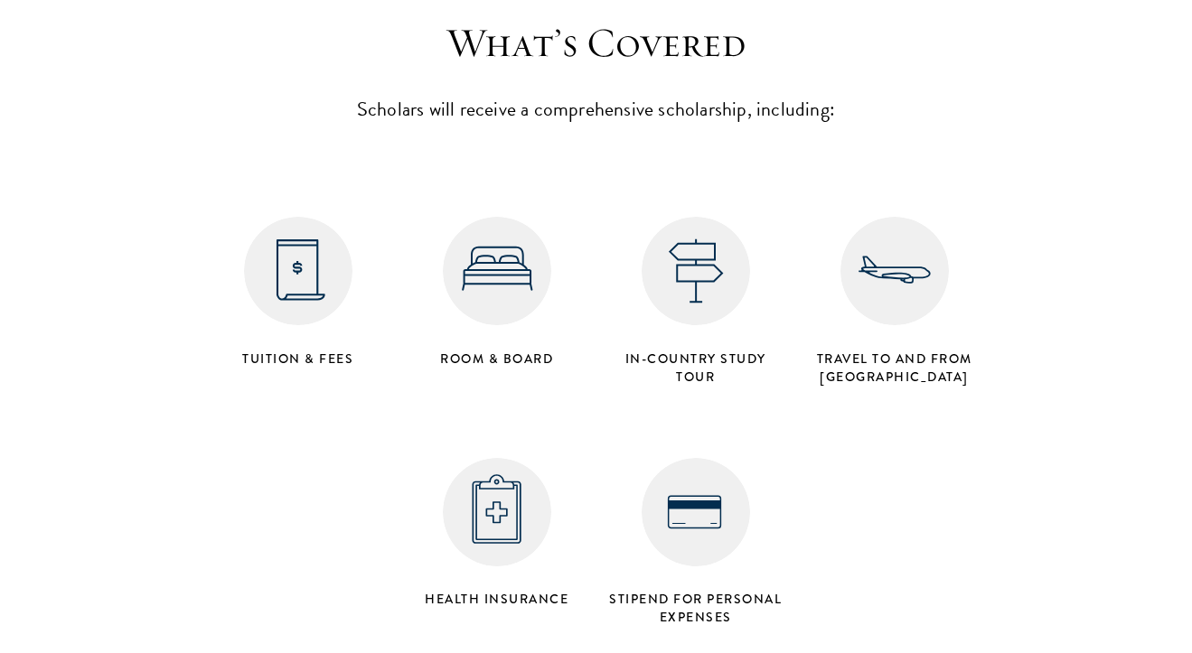
click at [305, 226] on img at bounding box center [298, 271] width 108 height 108
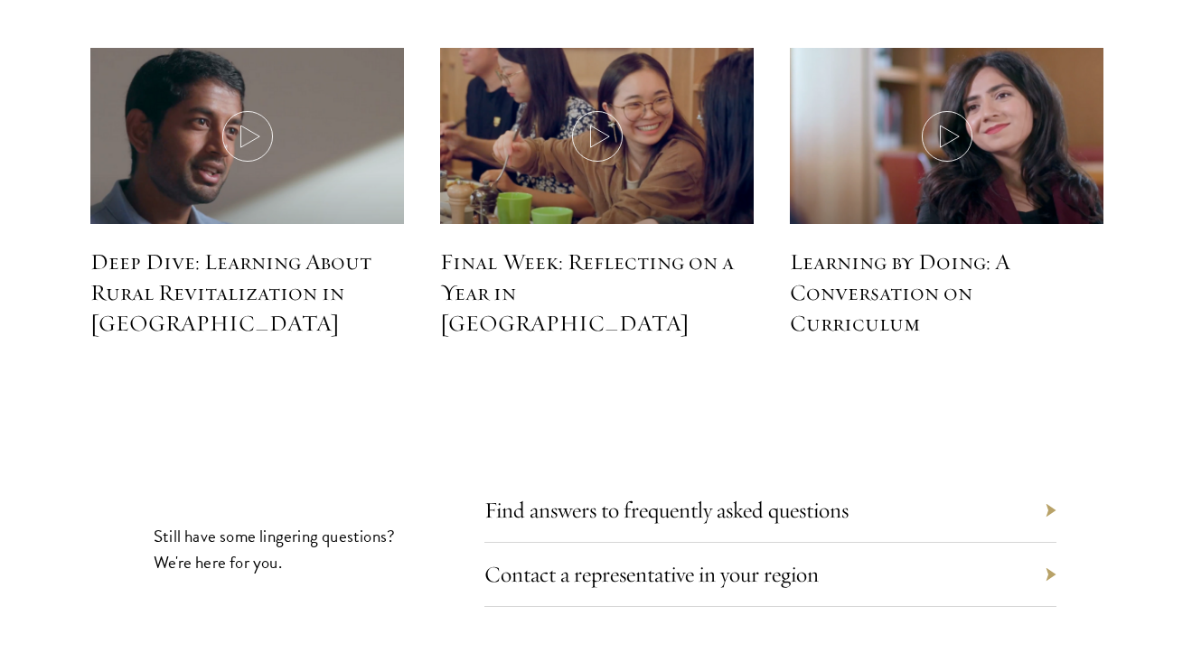
scroll to position [7900, 0]
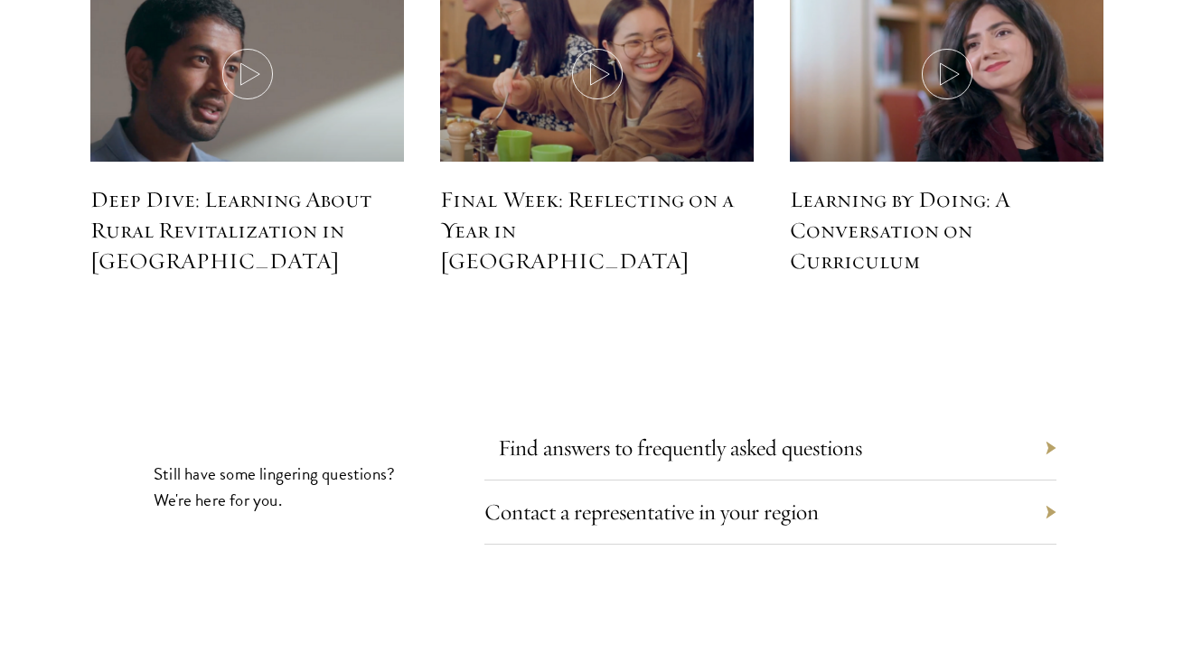
click at [544, 434] on link "Find answers to frequently asked questions" at bounding box center [680, 448] width 364 height 28
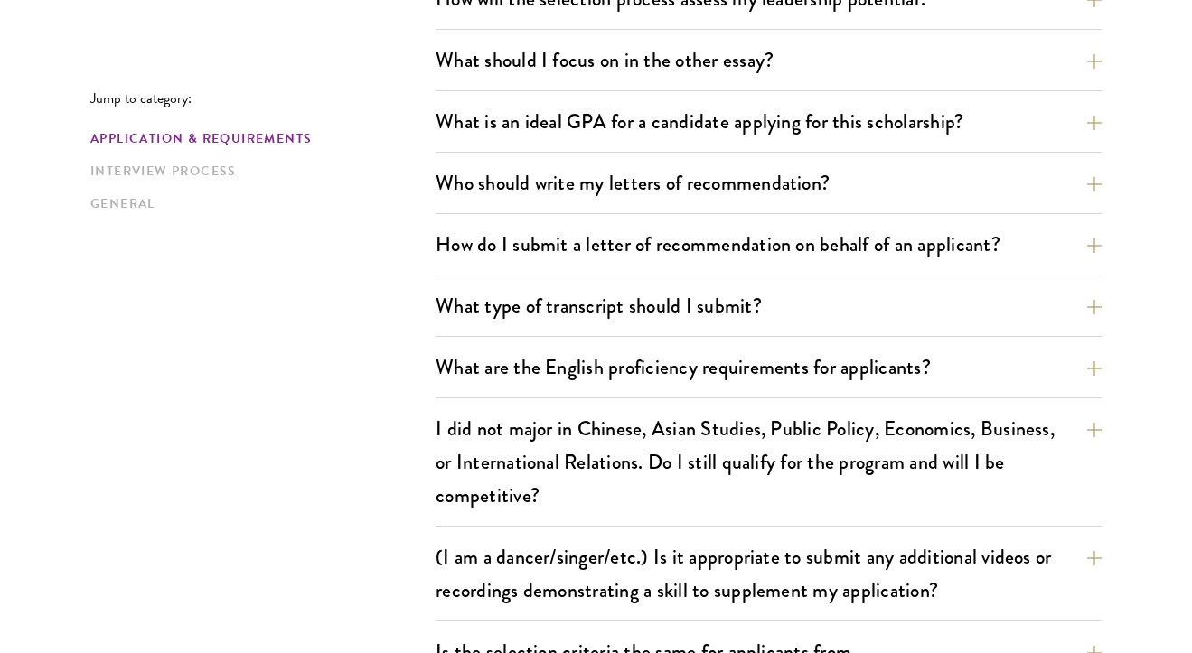
scroll to position [1277, 0]
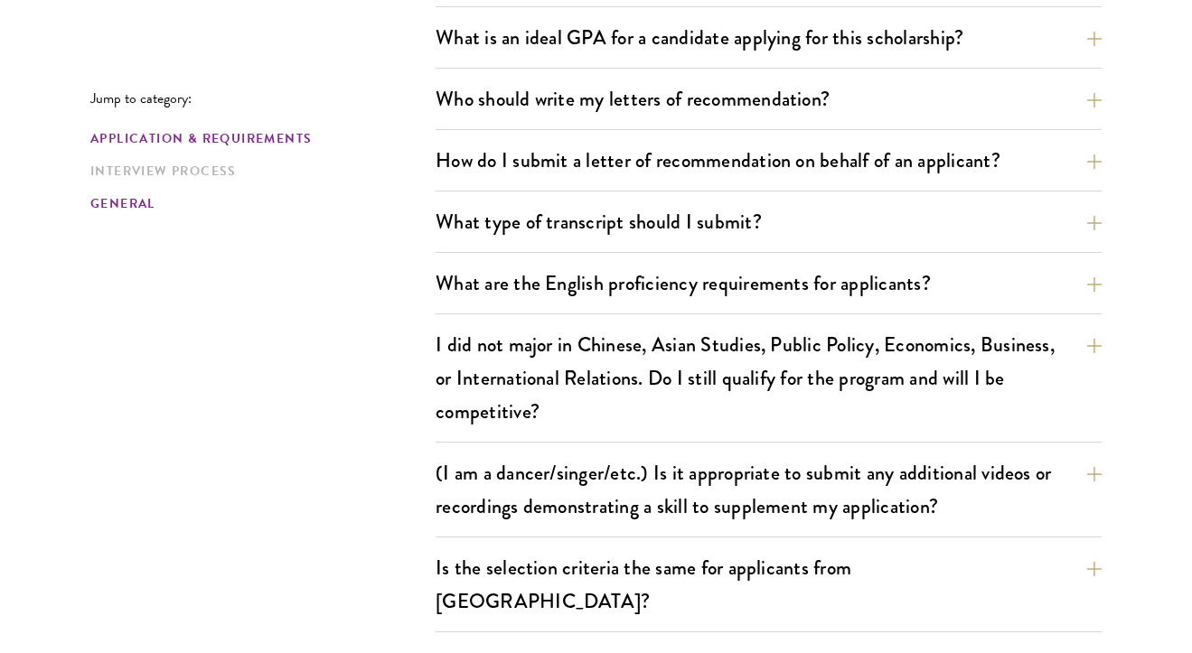
click at [166, 206] on link "General" at bounding box center [257, 203] width 334 height 19
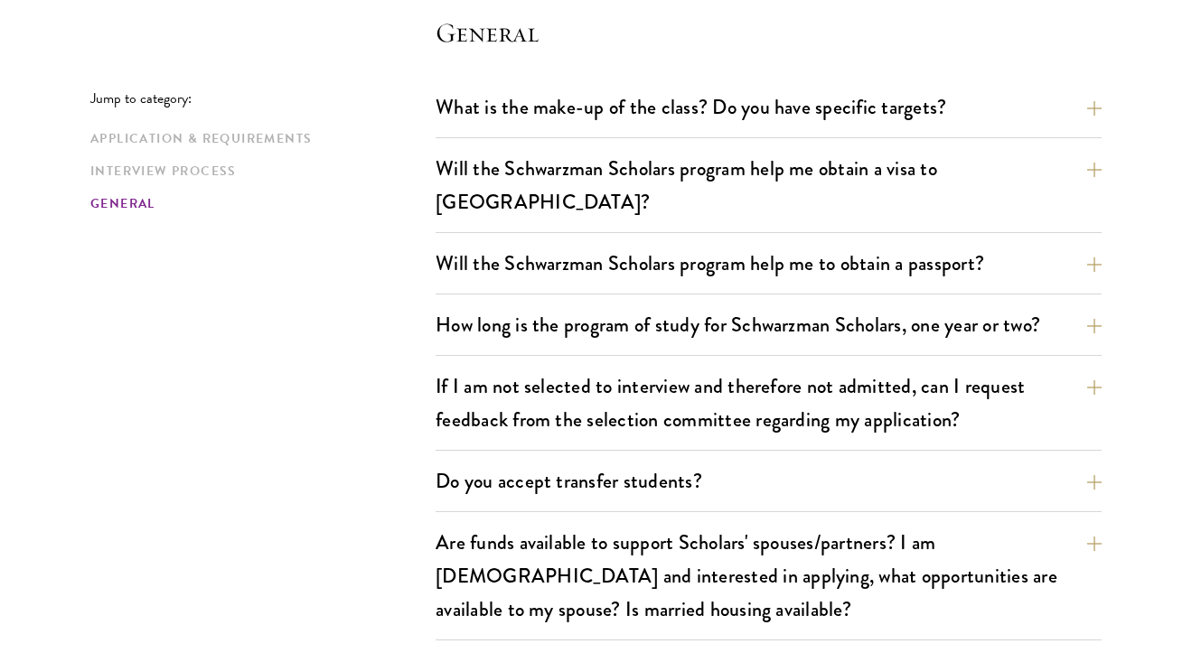
scroll to position [2763, 0]
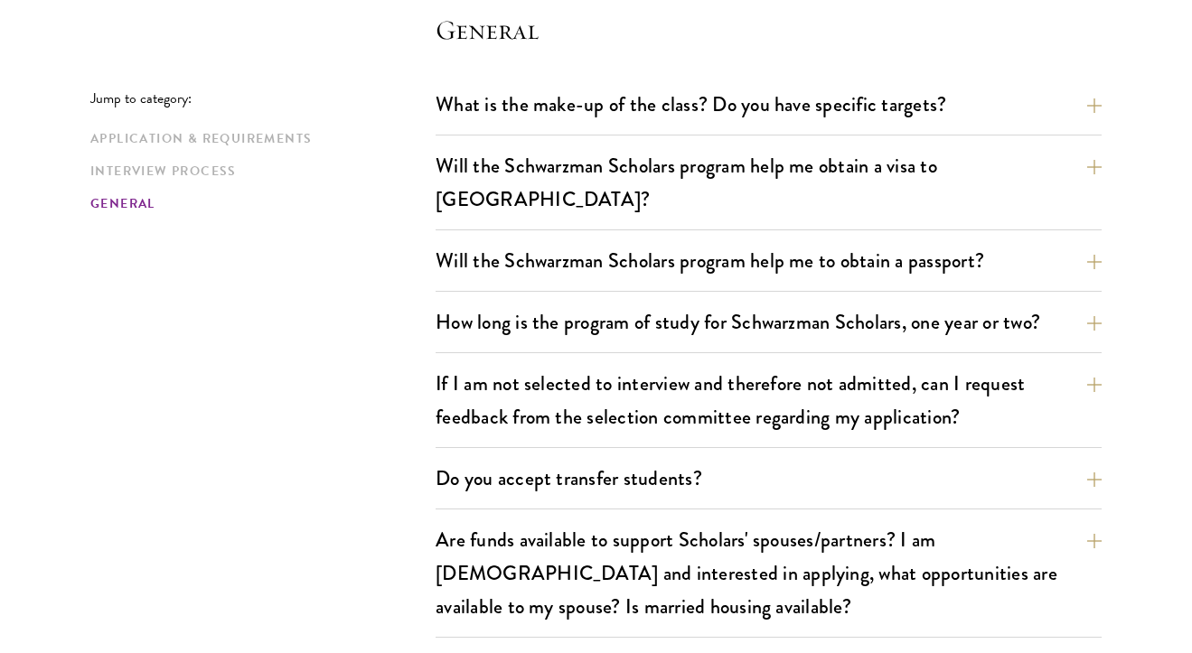
click at [514, 153] on div "Will the Schwarzman Scholars program help me obtain a visa to China? The Tsingh…" at bounding box center [768, 187] width 666 height 85
click at [515, 145] on button "Will the Schwarzman Scholars program help me obtain a visa to China?" at bounding box center [782, 182] width 666 height 74
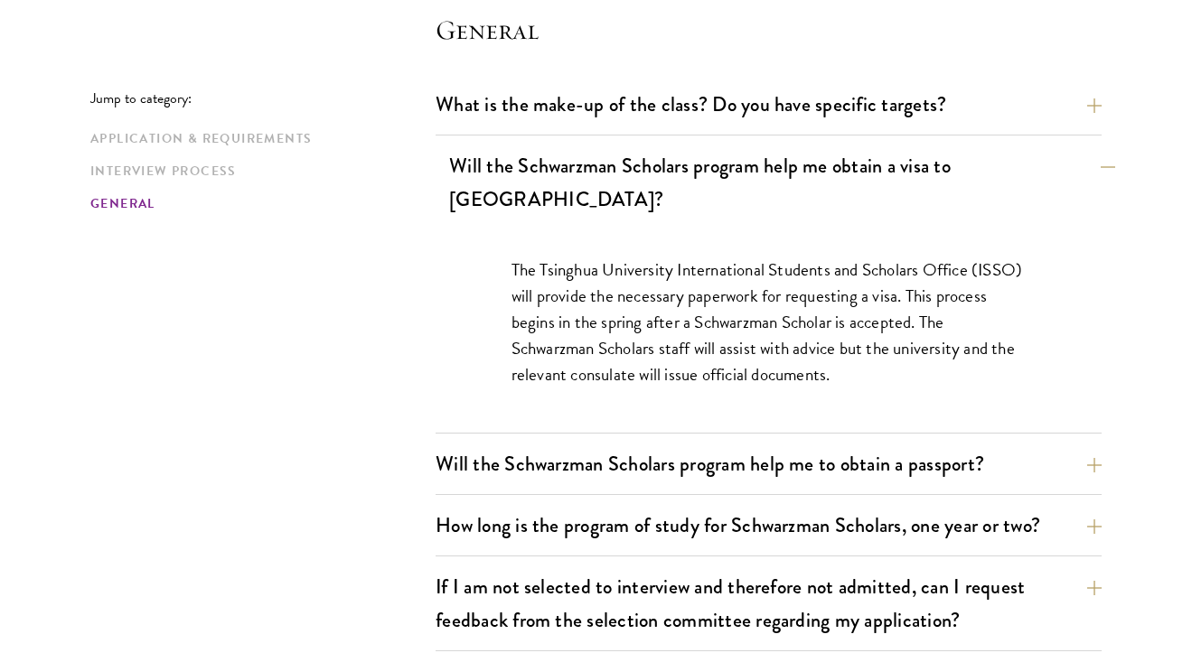
click at [515, 145] on button "Will the Schwarzman Scholars program help me obtain a visa to China?" at bounding box center [782, 182] width 666 height 74
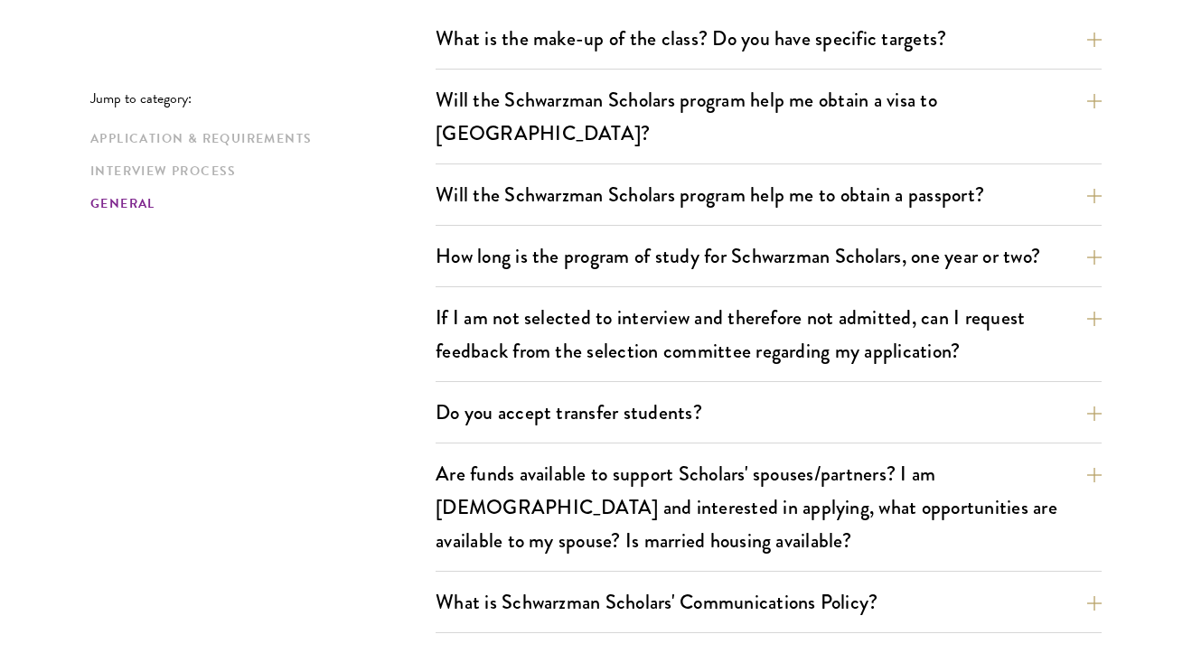
scroll to position [2830, 0]
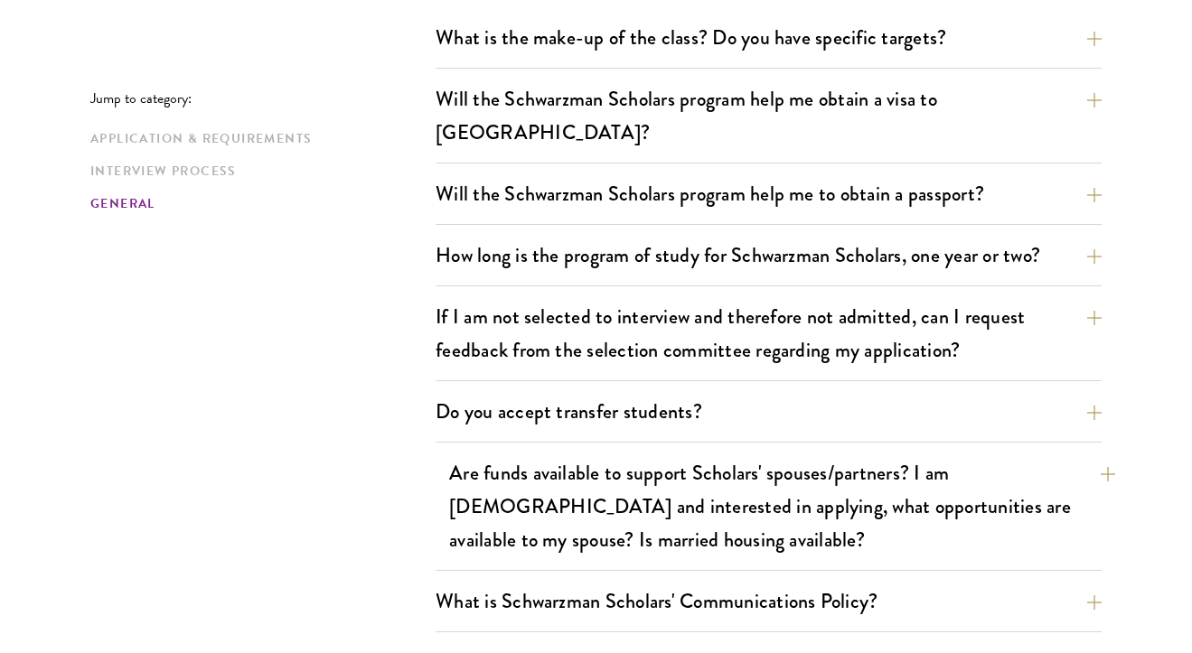
click at [478, 453] on button "Are funds available to support Scholars' spouses/partners? I am married and int…" at bounding box center [782, 507] width 666 height 108
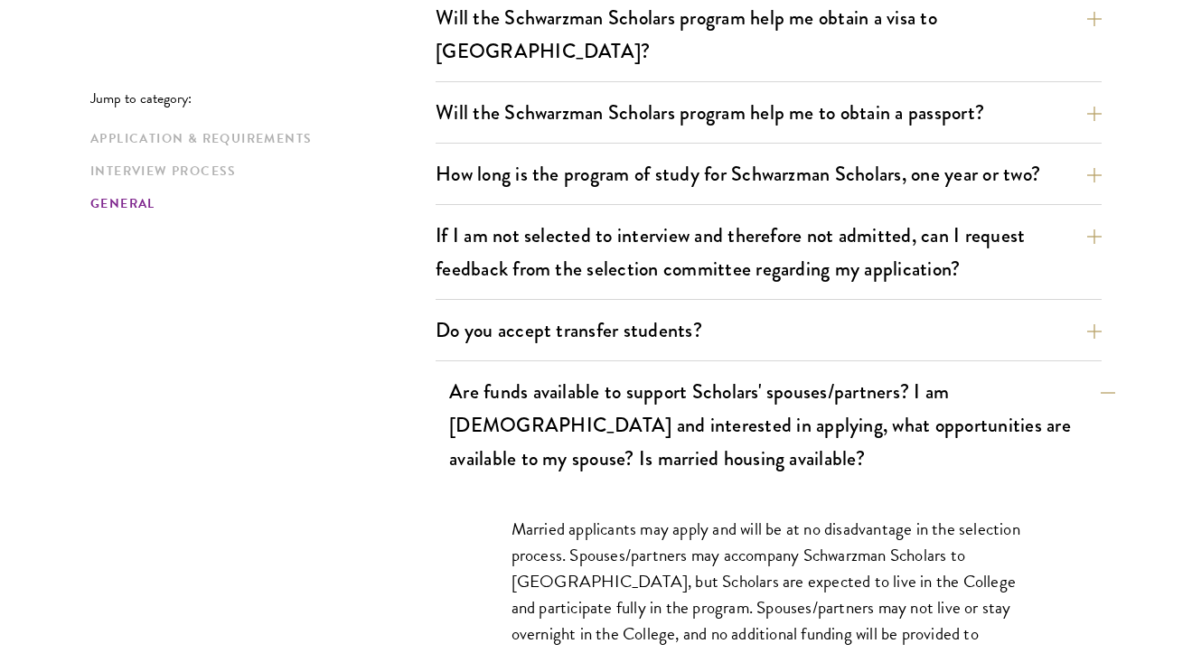
scroll to position [2914, 0]
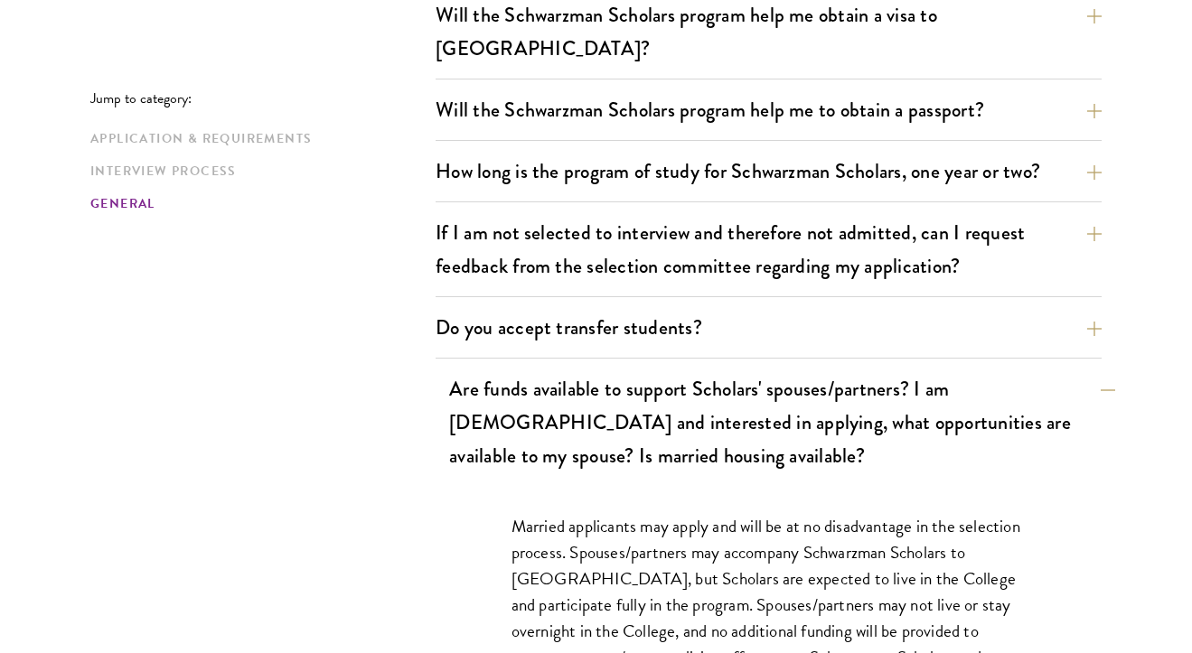
click at [525, 369] on button "Are funds available to support Scholars' spouses/partners? I am married and int…" at bounding box center [782, 423] width 666 height 108
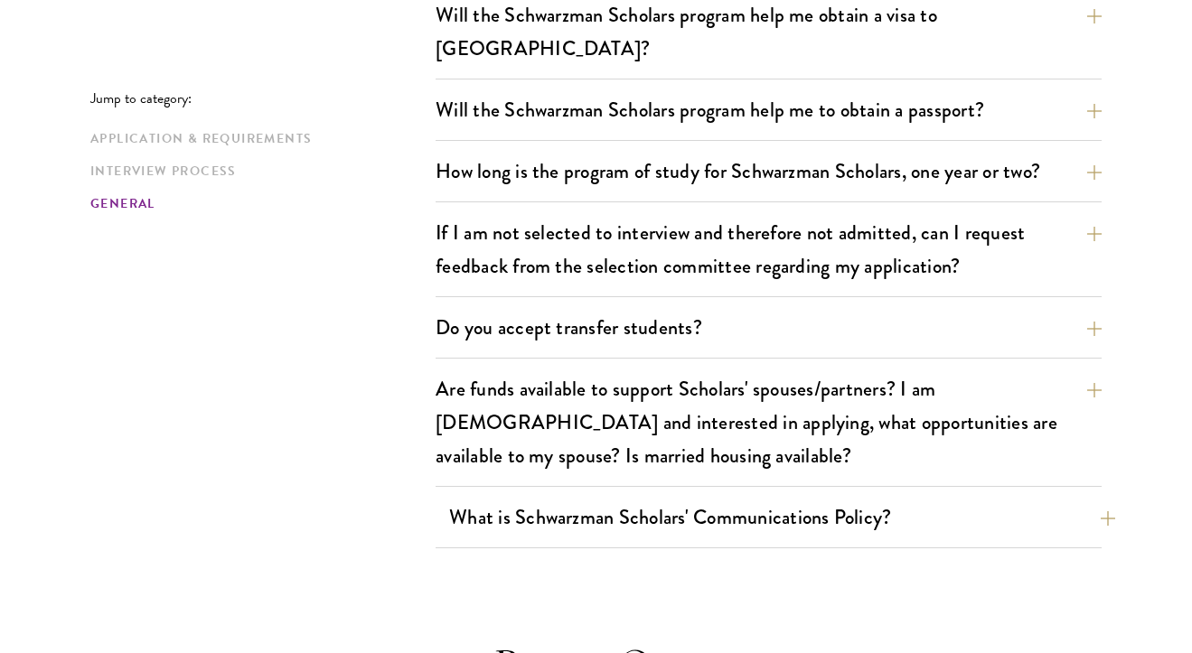
click at [503, 497] on button "What is Schwarzman Scholars' Communications Policy?" at bounding box center [782, 517] width 666 height 41
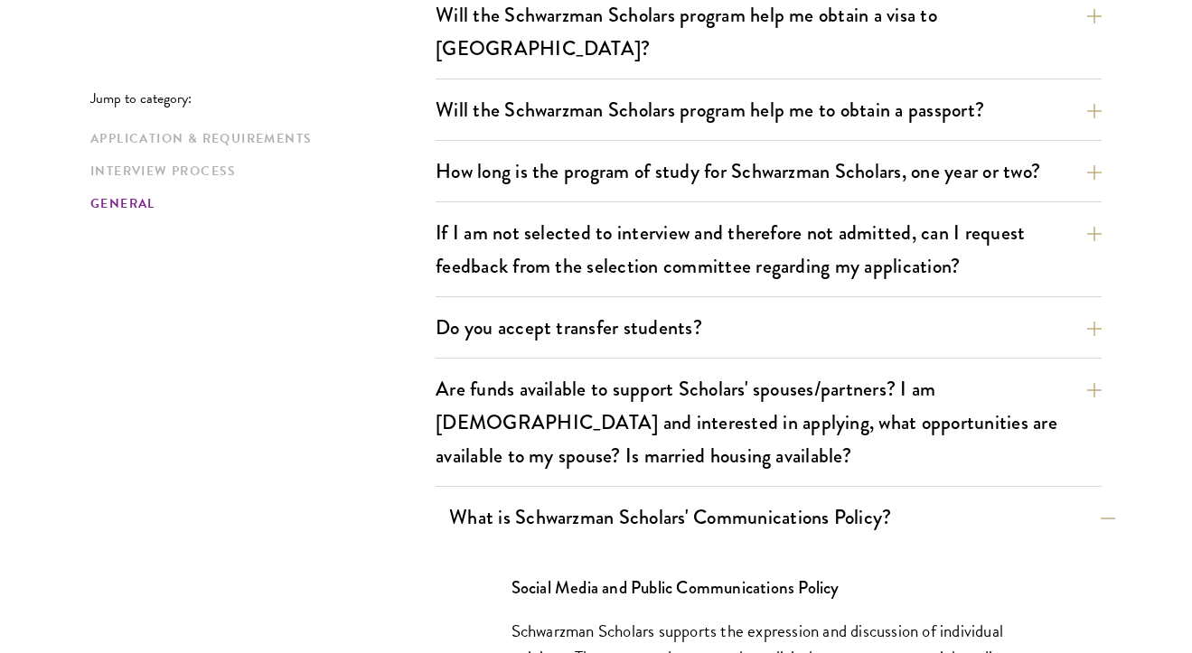
click at [504, 497] on button "What is Schwarzman Scholars' Communications Policy?" at bounding box center [782, 517] width 666 height 41
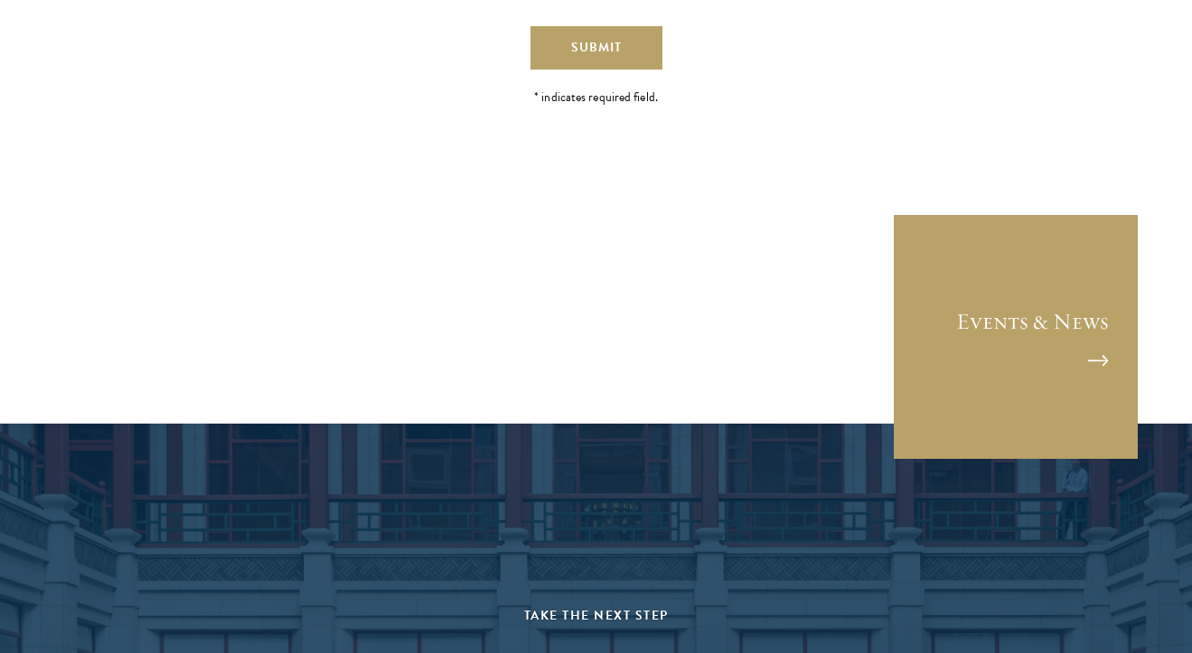
scroll to position [4678, 0]
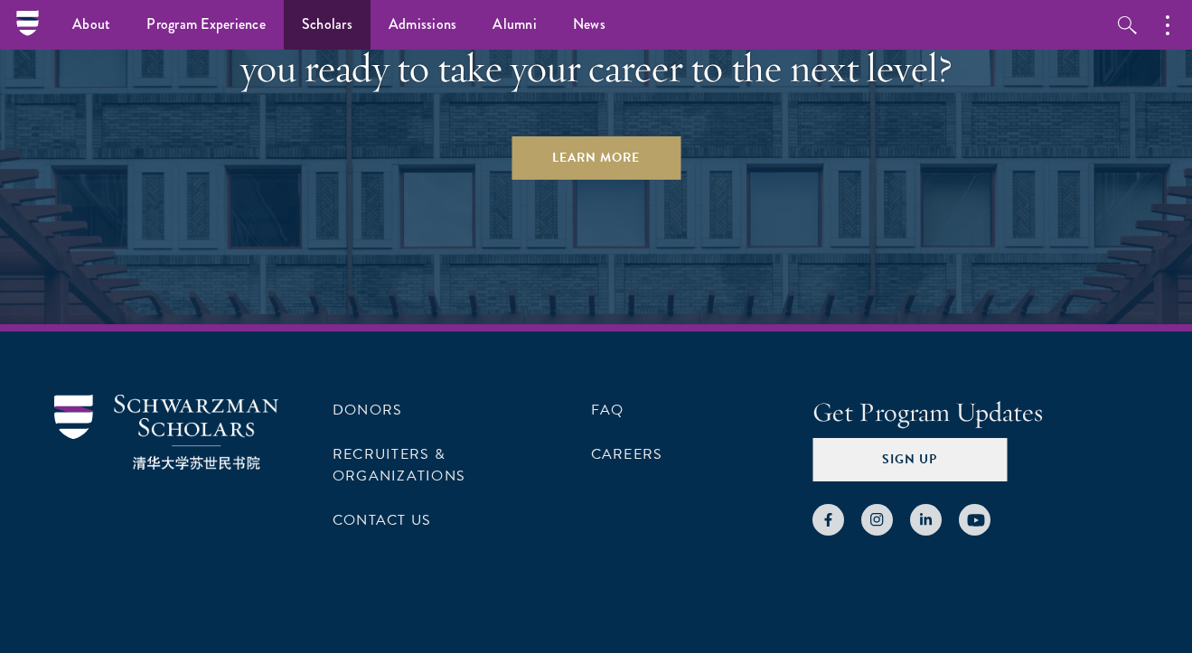
scroll to position [1277, 0]
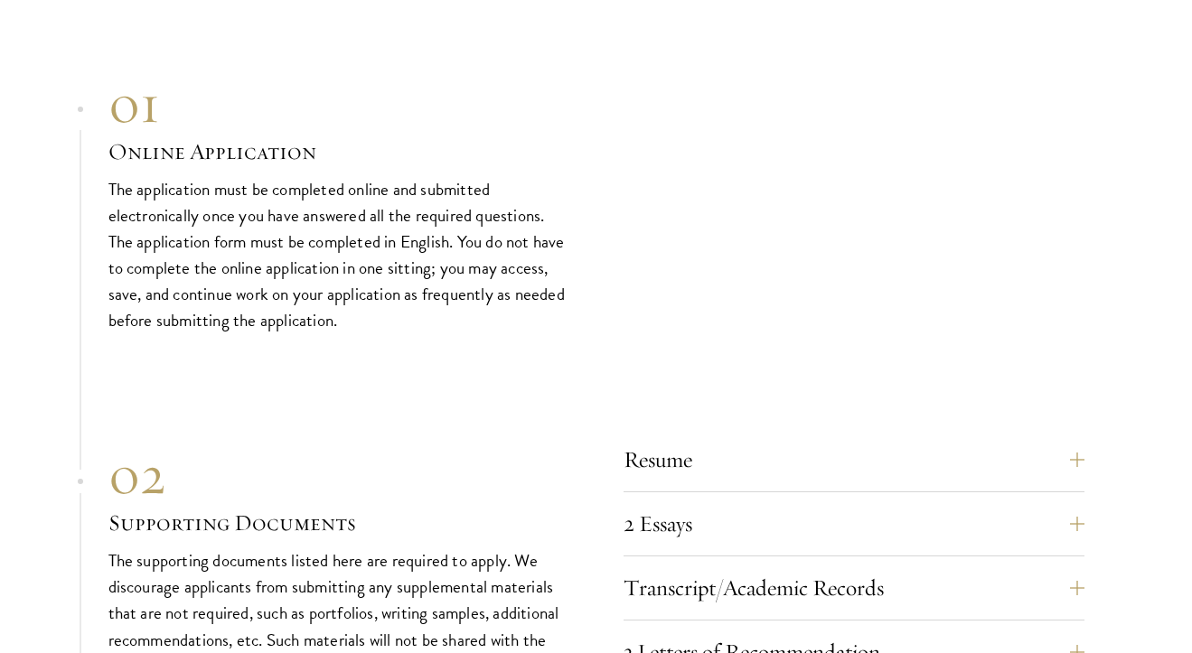
scroll to position [5298, 0]
